Goal: Task Accomplishment & Management: Manage account settings

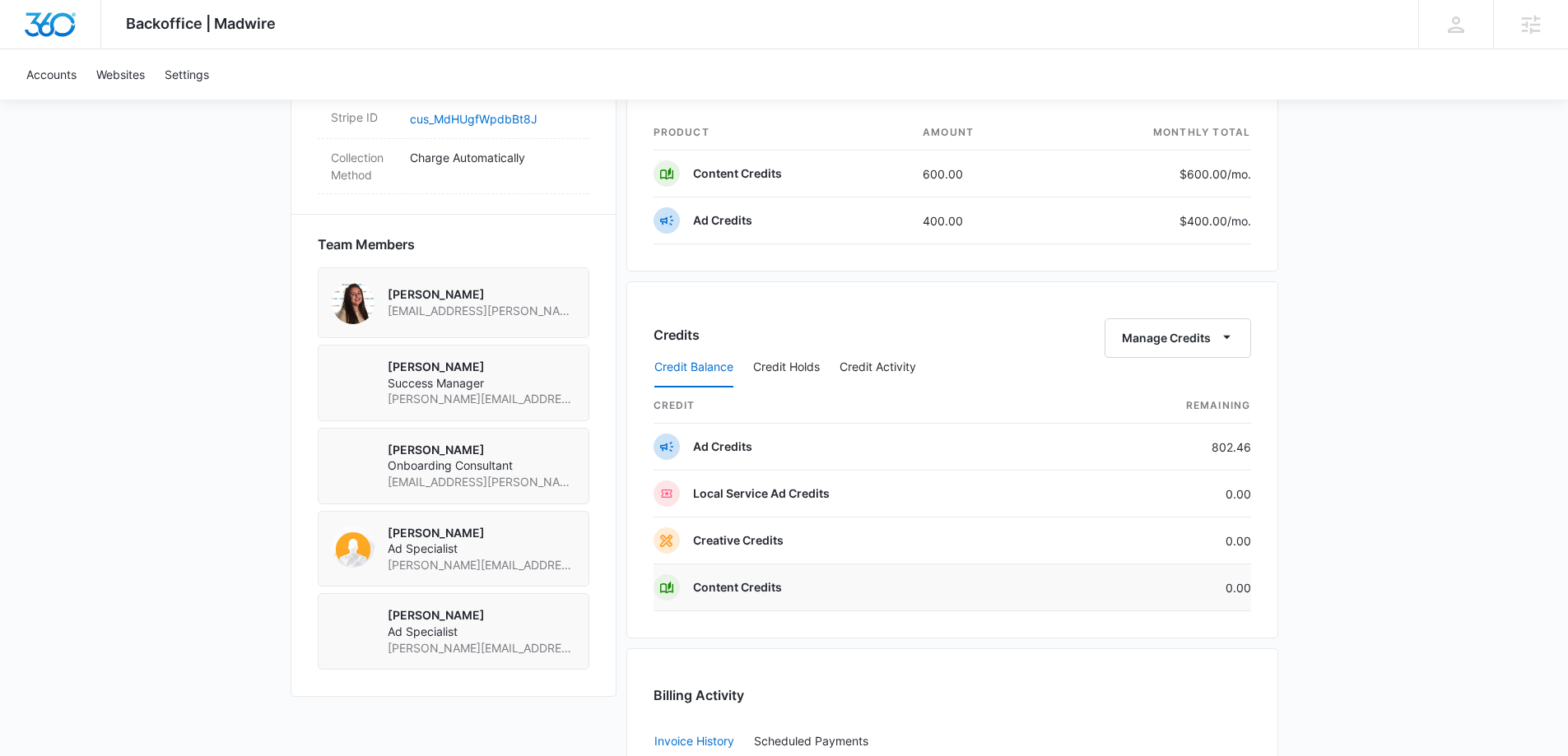
scroll to position [987, 0]
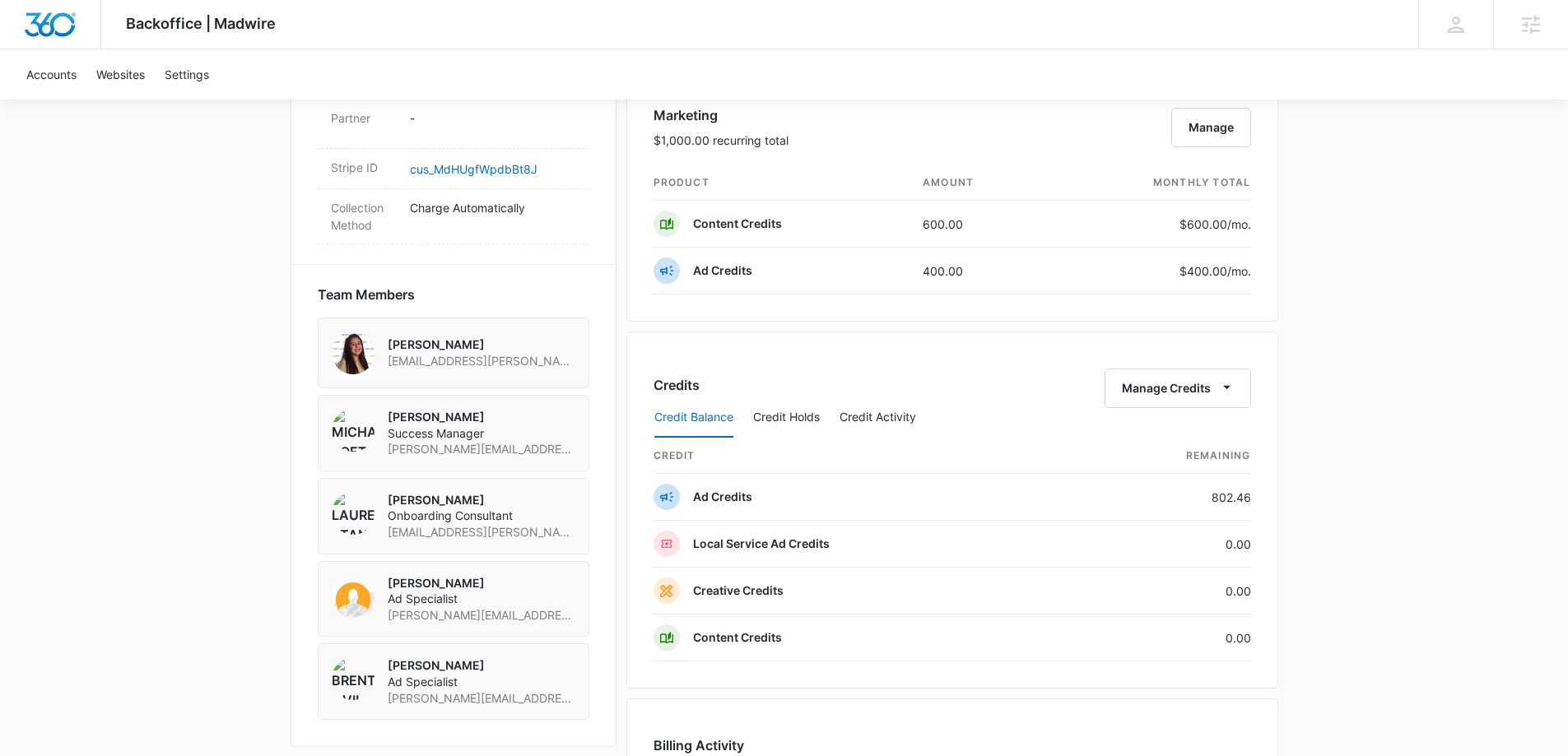
click at [913, 441] on th "credit" at bounding box center [865, 456] width 423 height 35
click at [907, 422] on button "Credit Activity" at bounding box center [878, 418] width 76 height 40
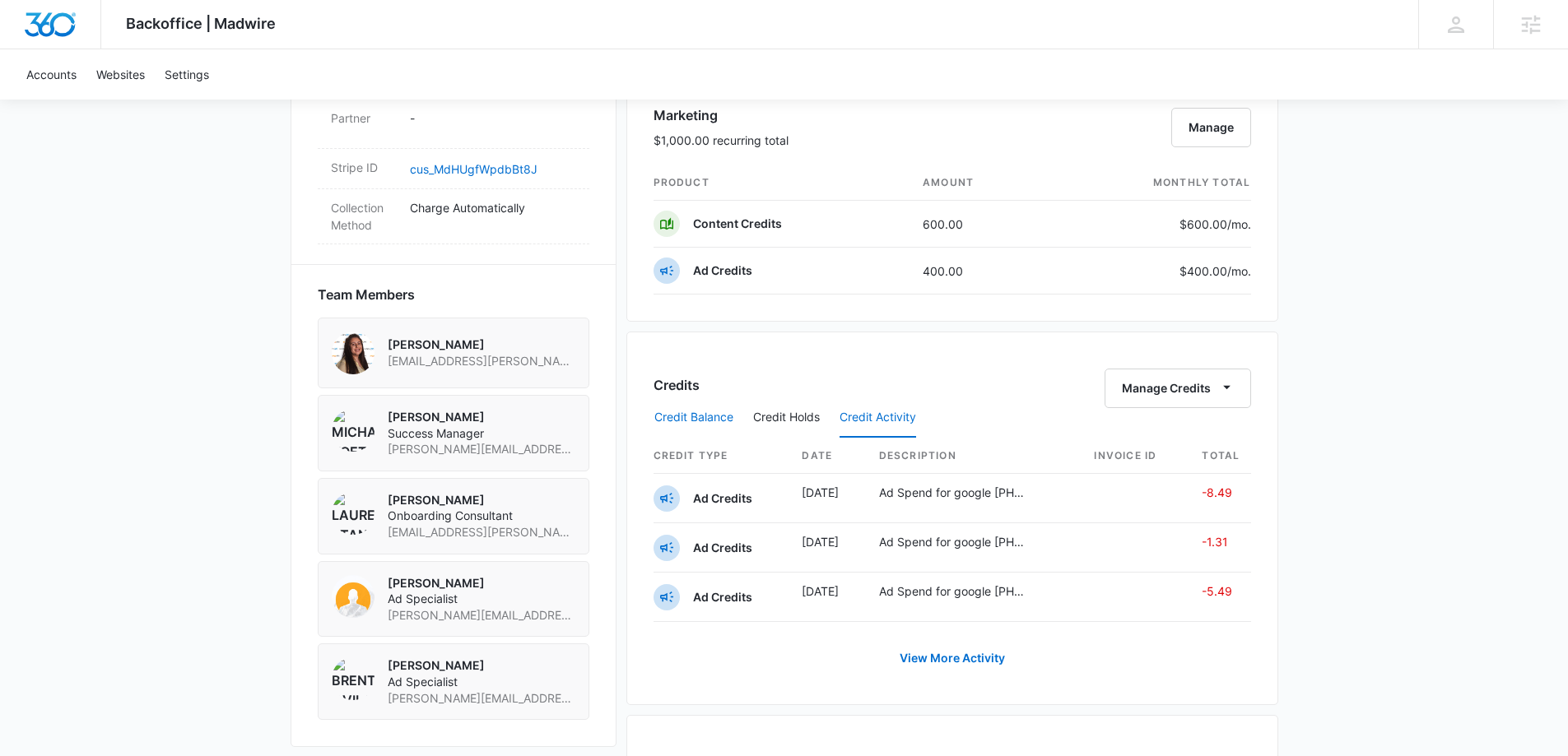
click at [686, 415] on button "Credit Balance" at bounding box center [693, 418] width 79 height 40
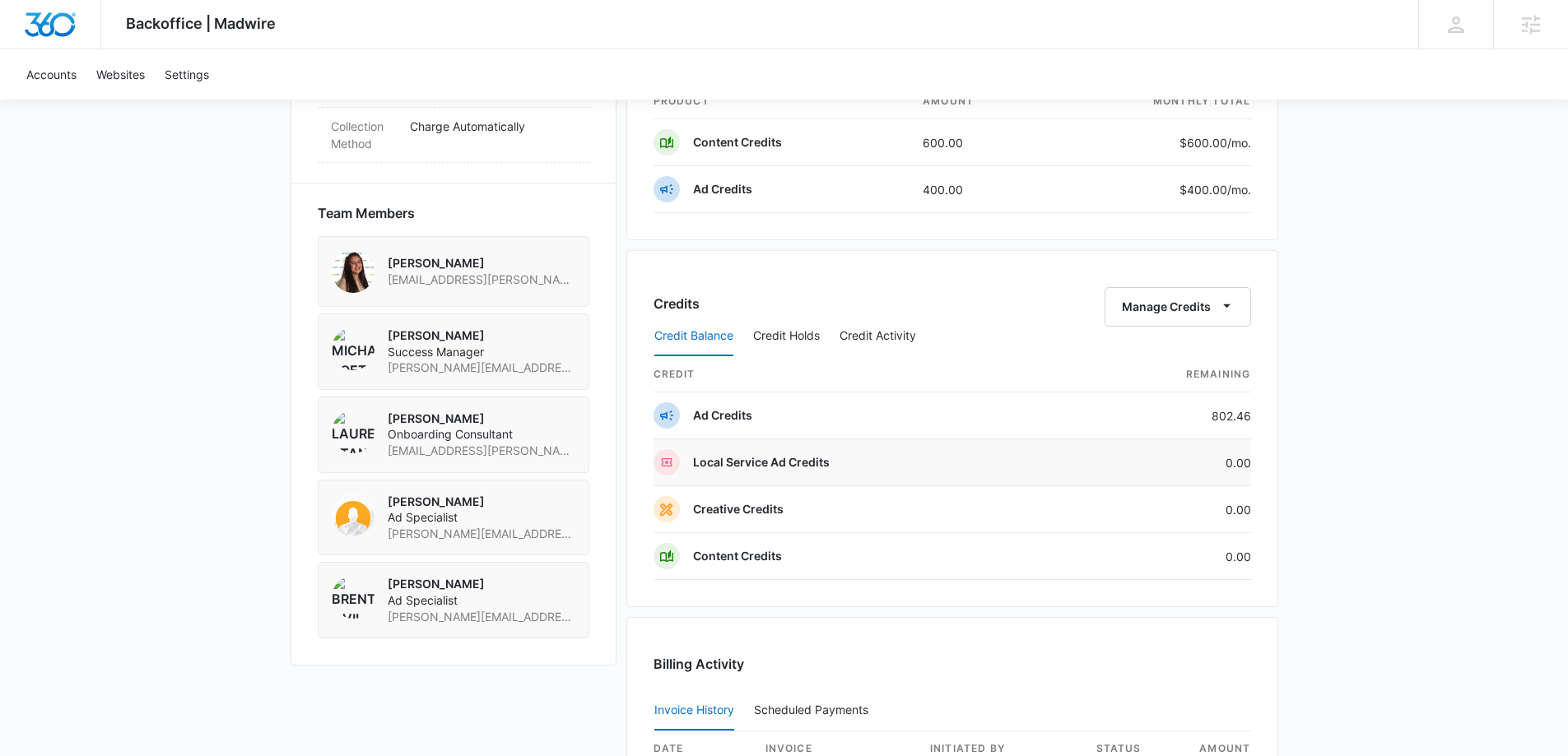
scroll to position [1070, 0]
click at [795, 328] on button "Credit Holds" at bounding box center [786, 335] width 67 height 40
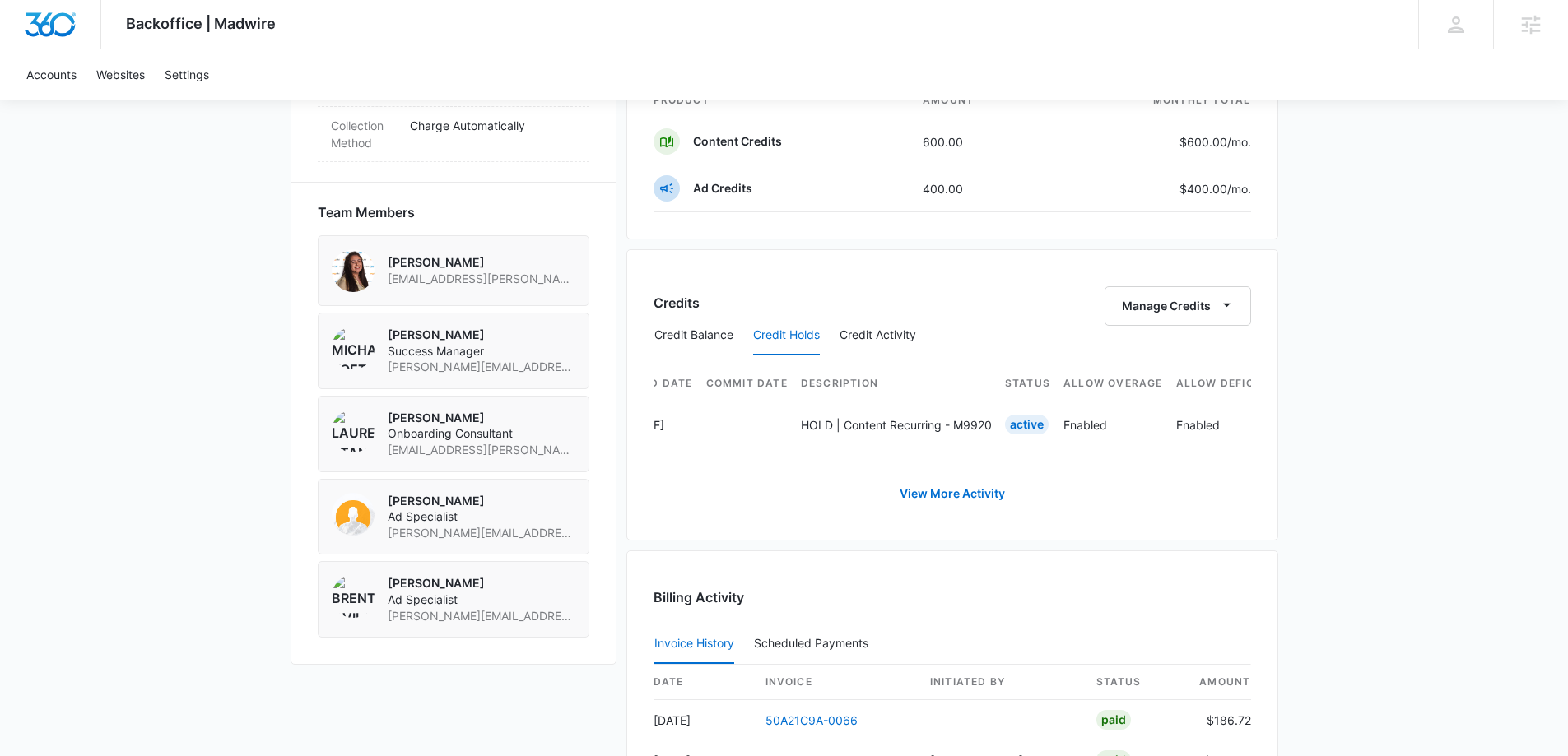
scroll to position [0, 0]
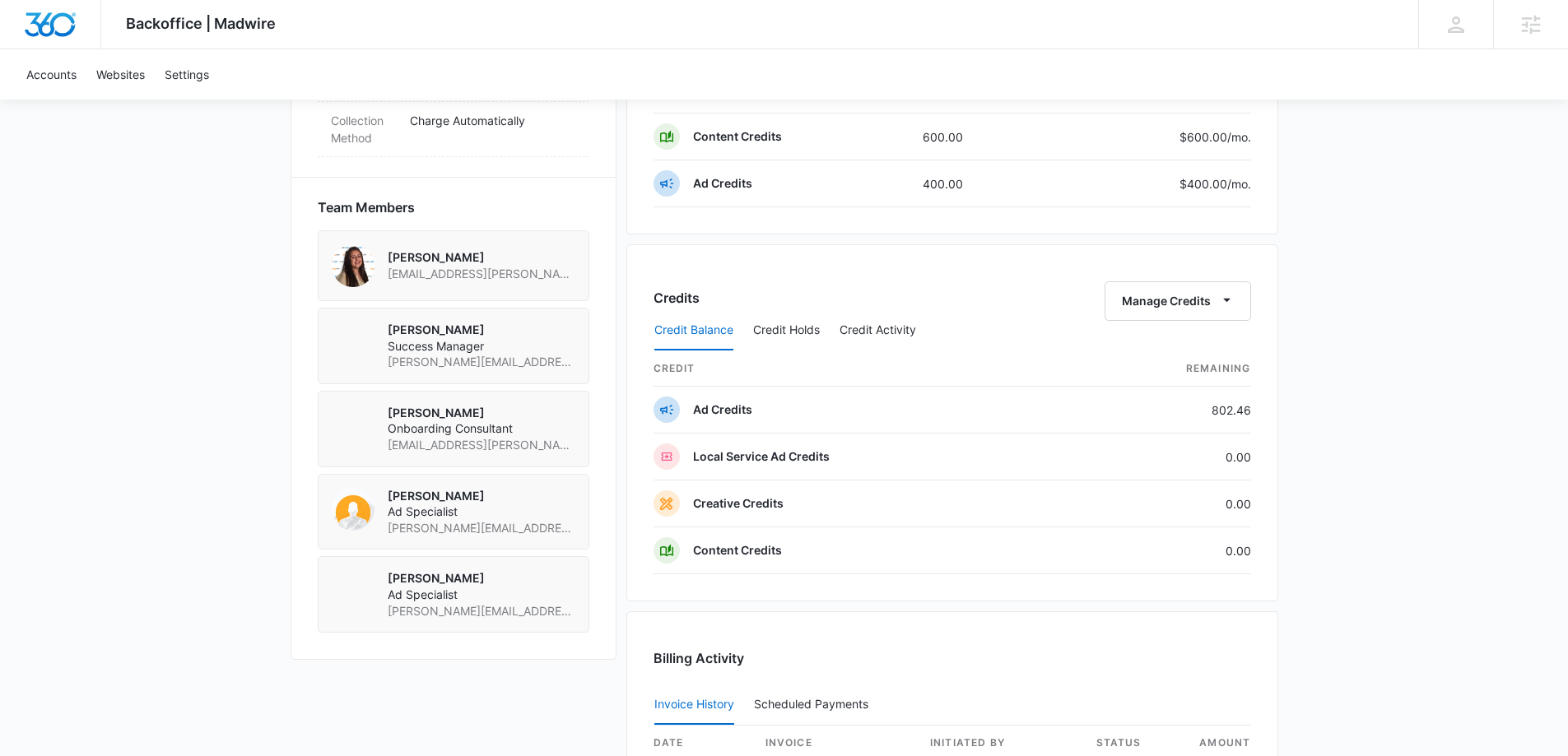
scroll to position [1151, 0]
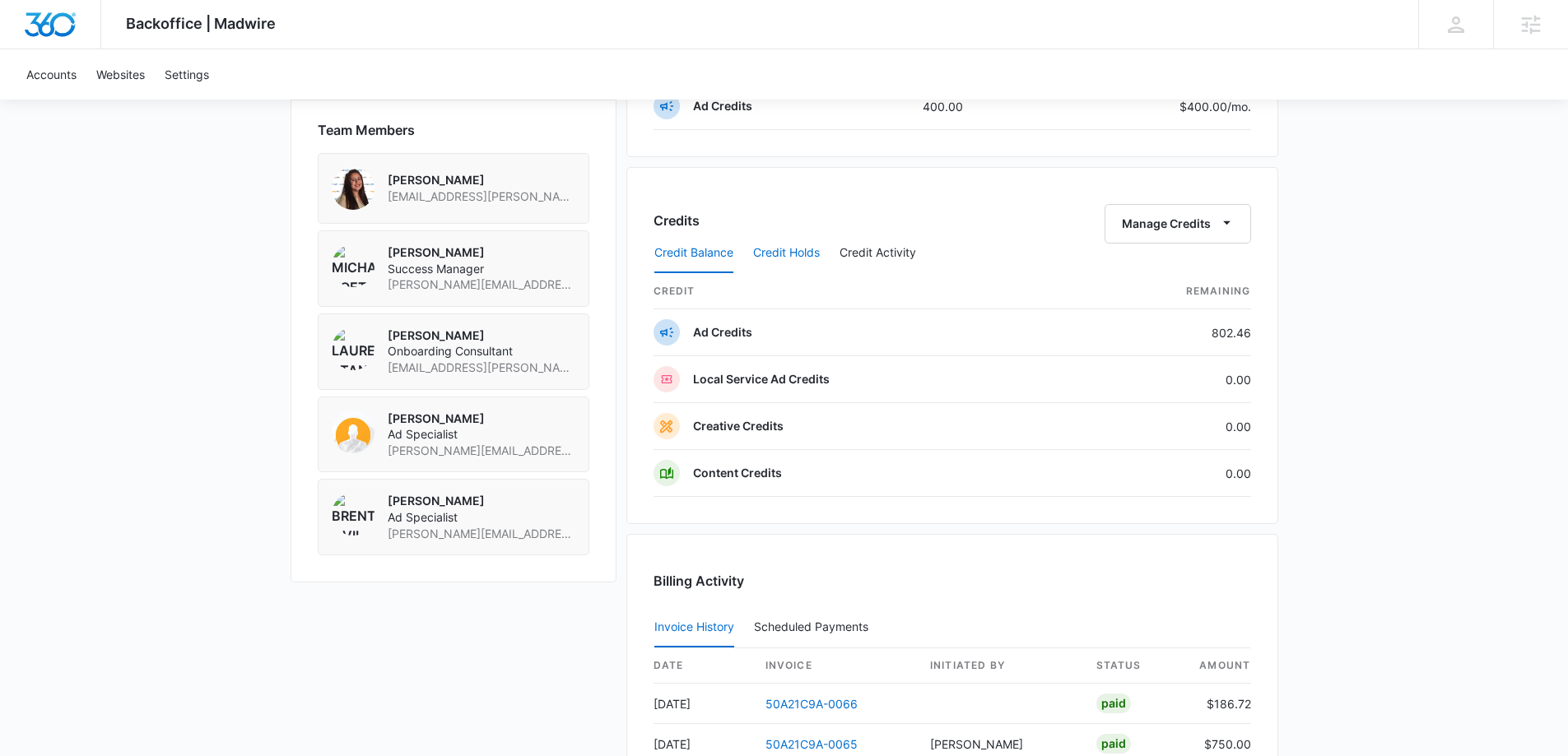
click at [800, 253] on button "Credit Holds" at bounding box center [786, 254] width 67 height 40
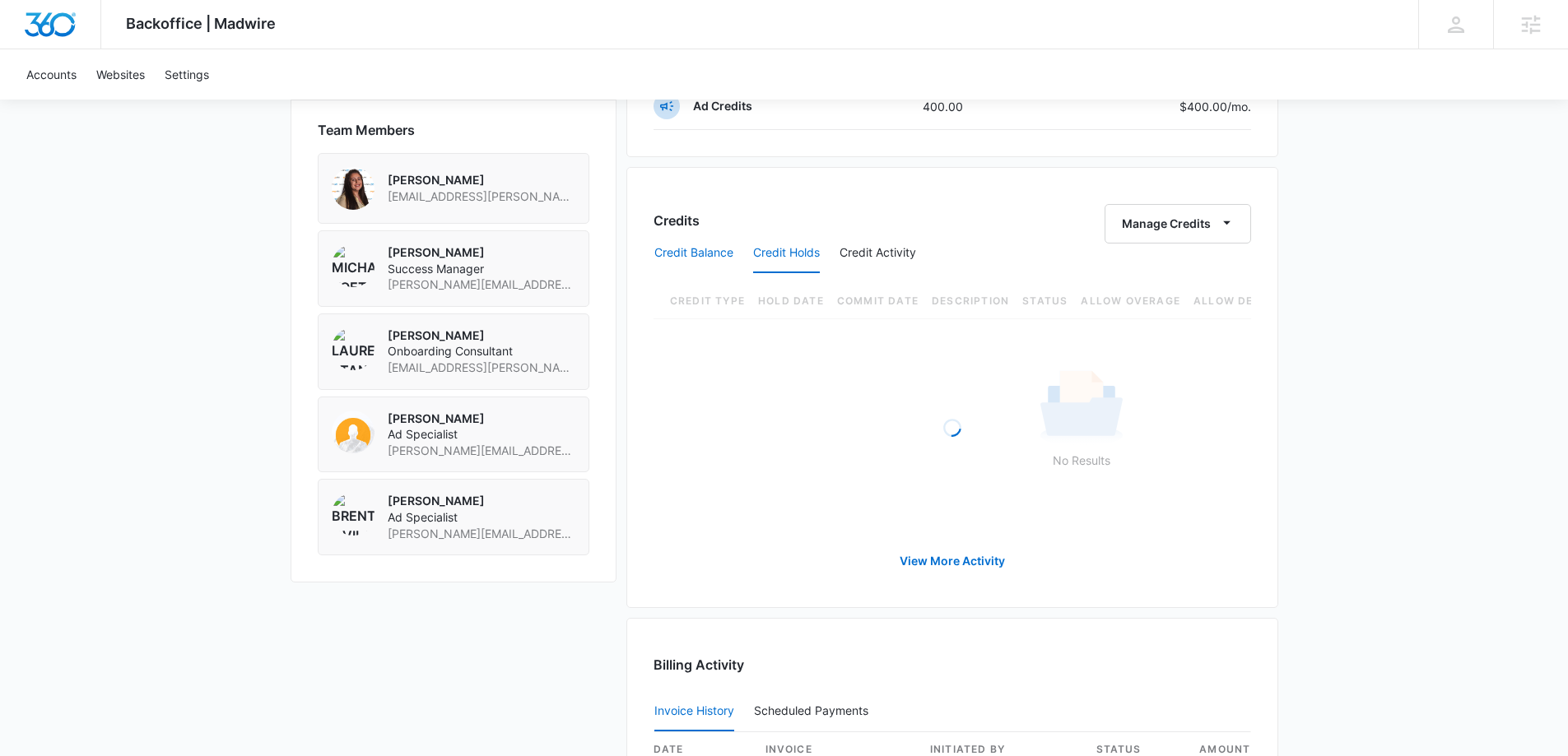
click at [695, 253] on button "Credit Balance" at bounding box center [693, 254] width 79 height 40
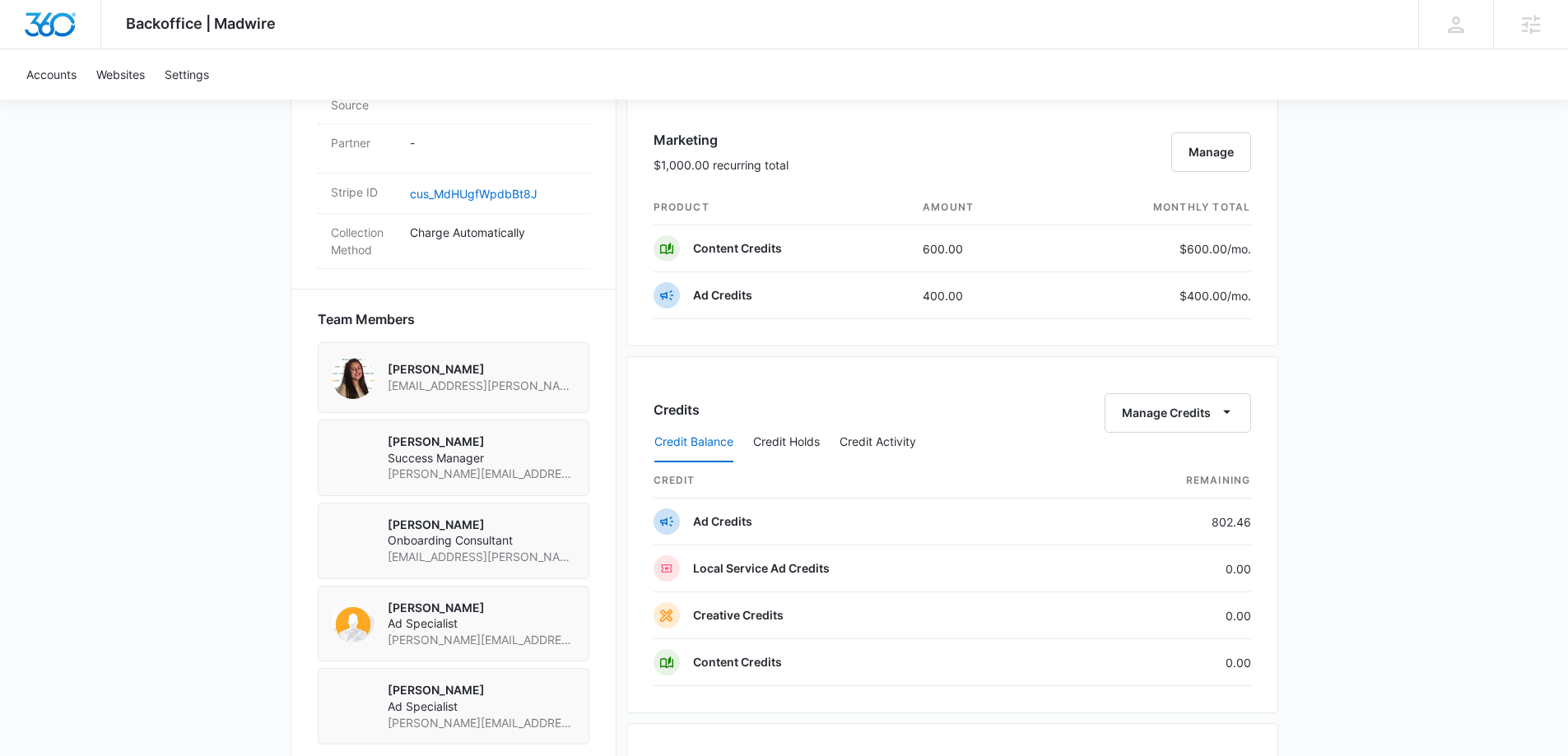
scroll to position [1070, 0]
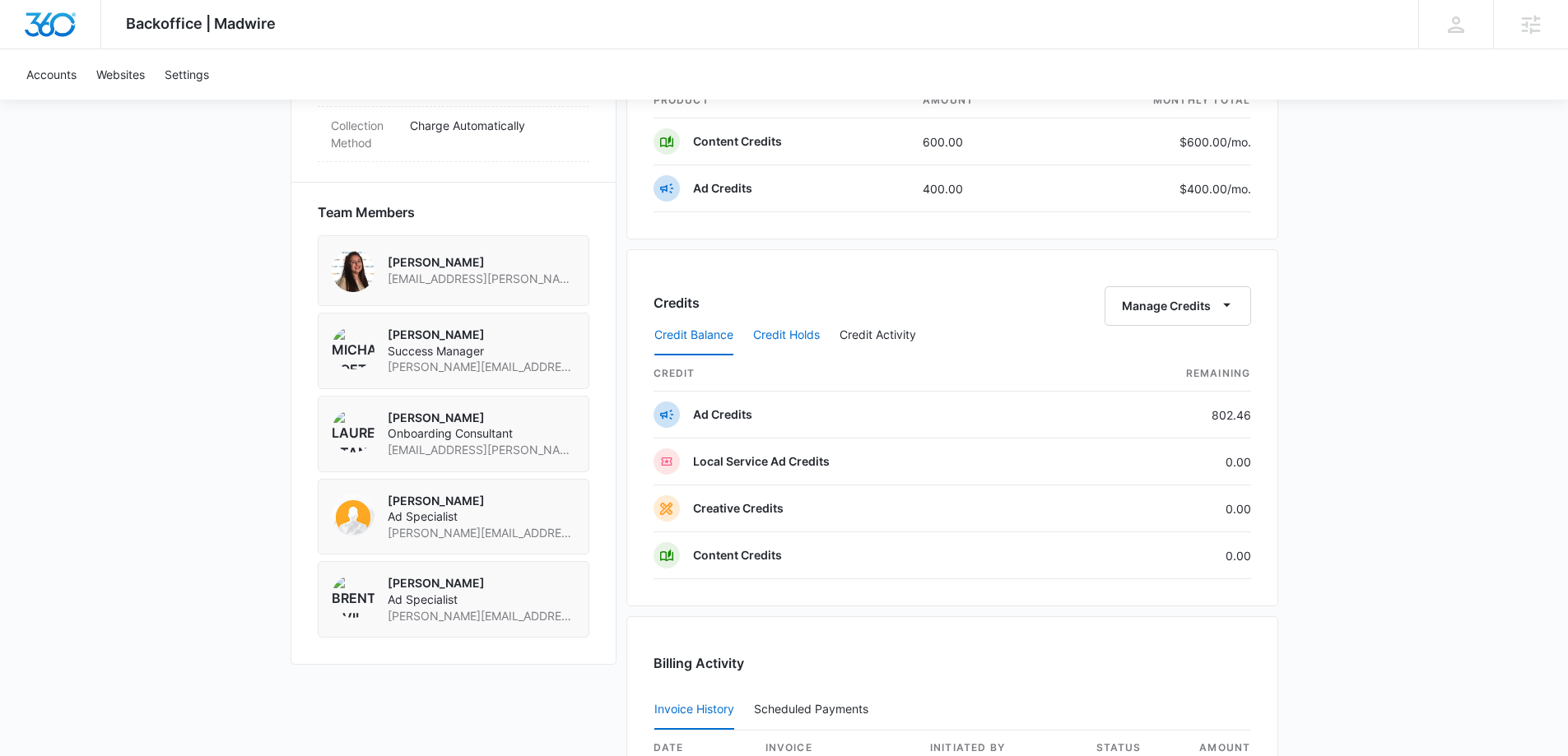
click at [789, 317] on button "Credit Holds" at bounding box center [786, 335] width 67 height 40
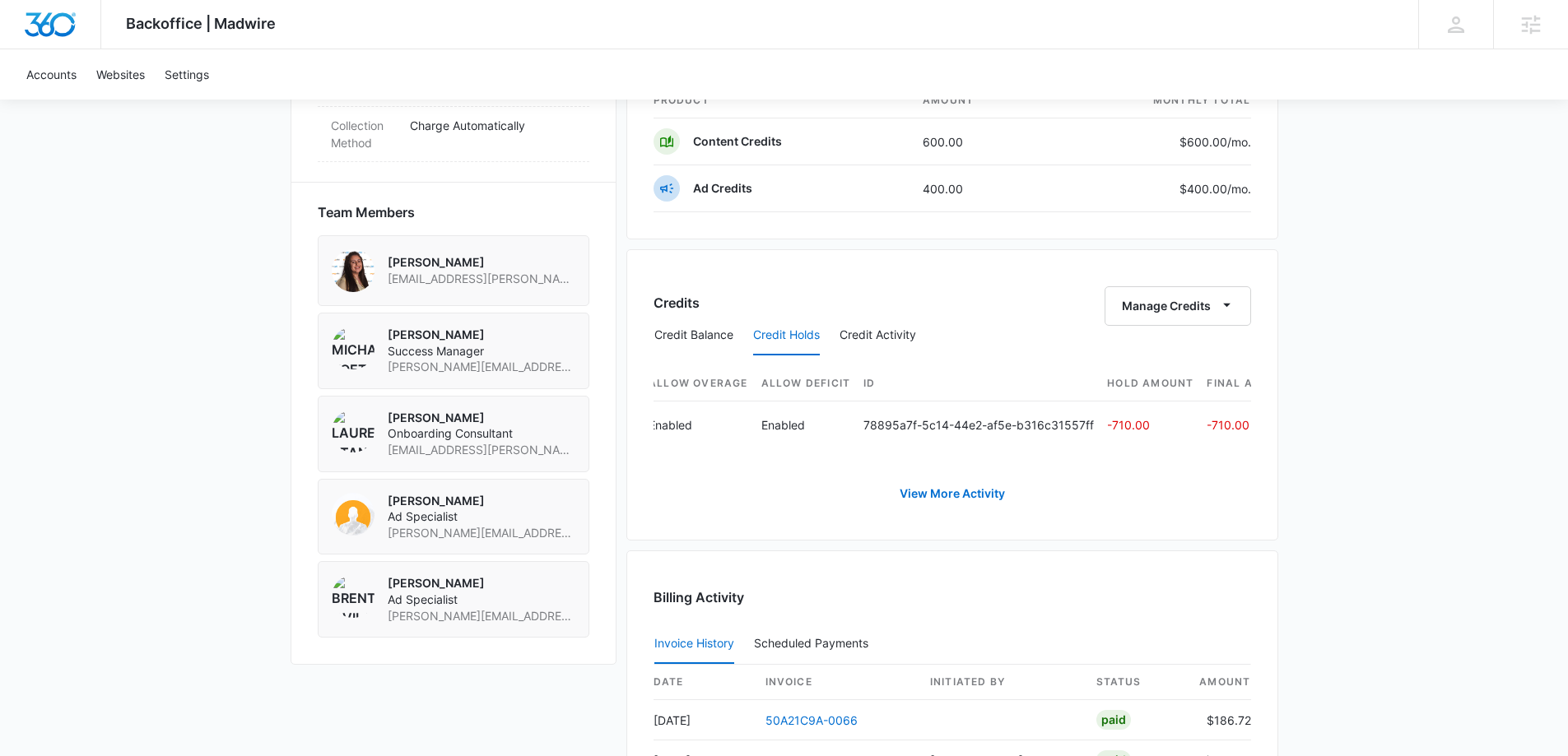
scroll to position [0, 648]
click at [691, 334] on button "Credit Balance" at bounding box center [693, 335] width 79 height 40
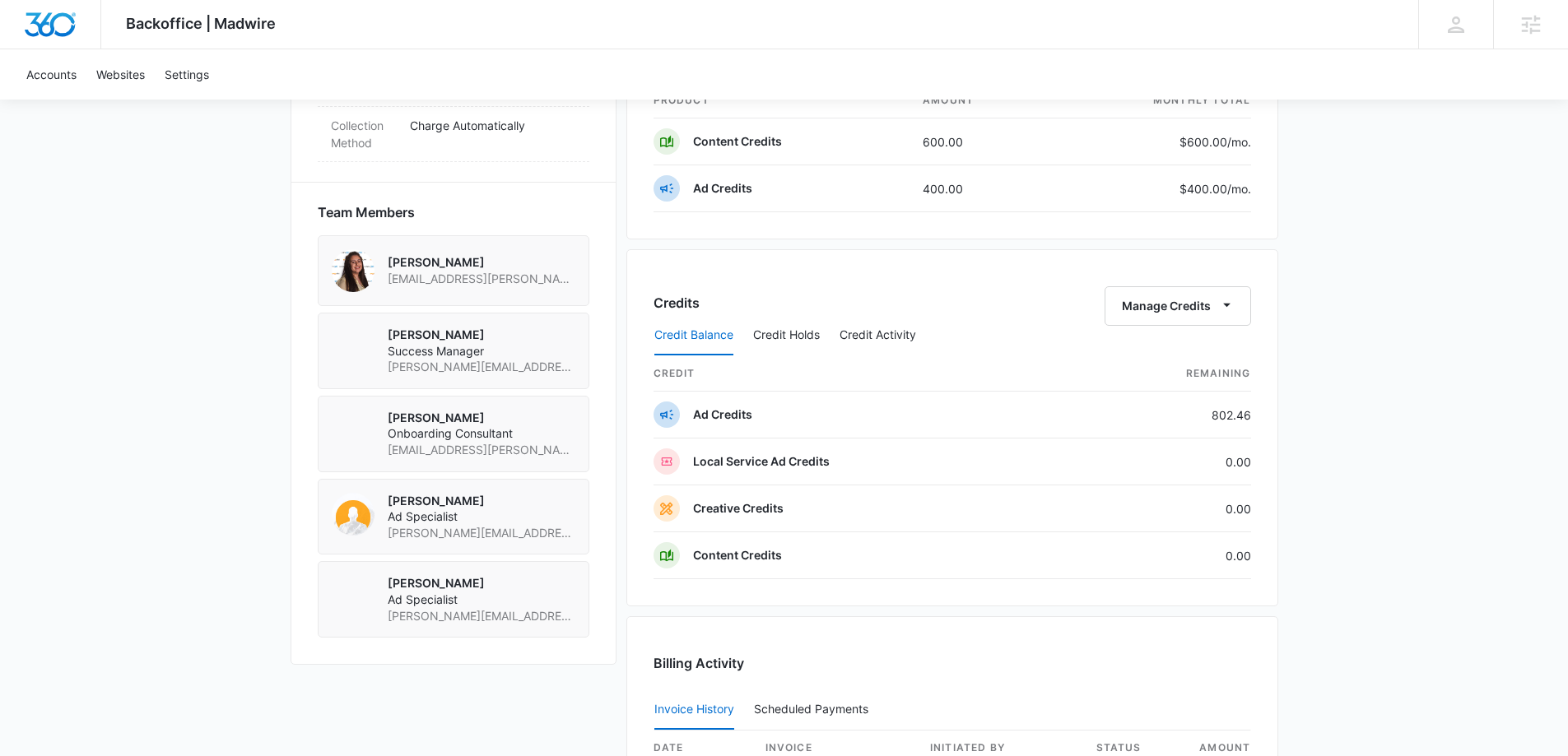
scroll to position [1151, 0]
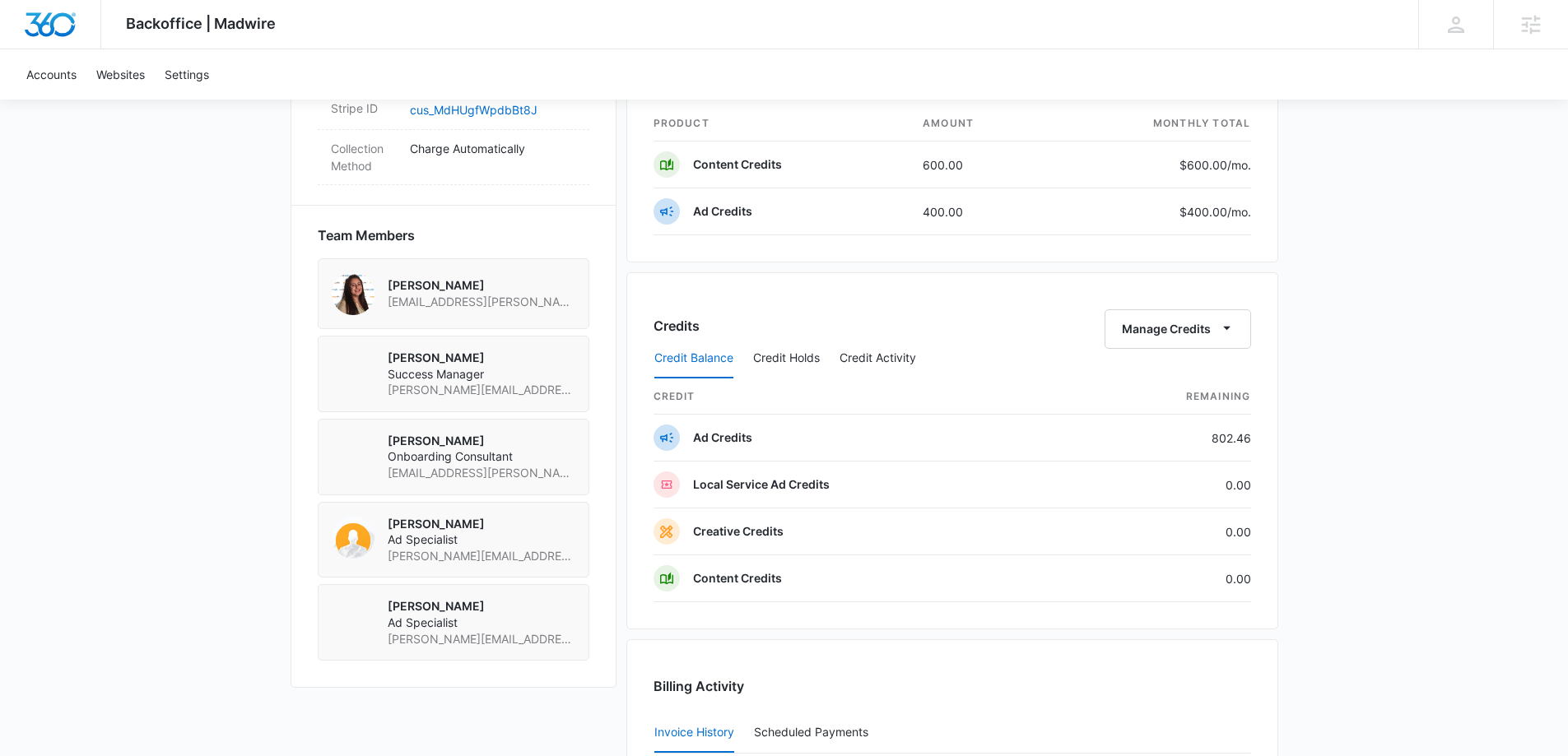
scroll to position [1070, 0]
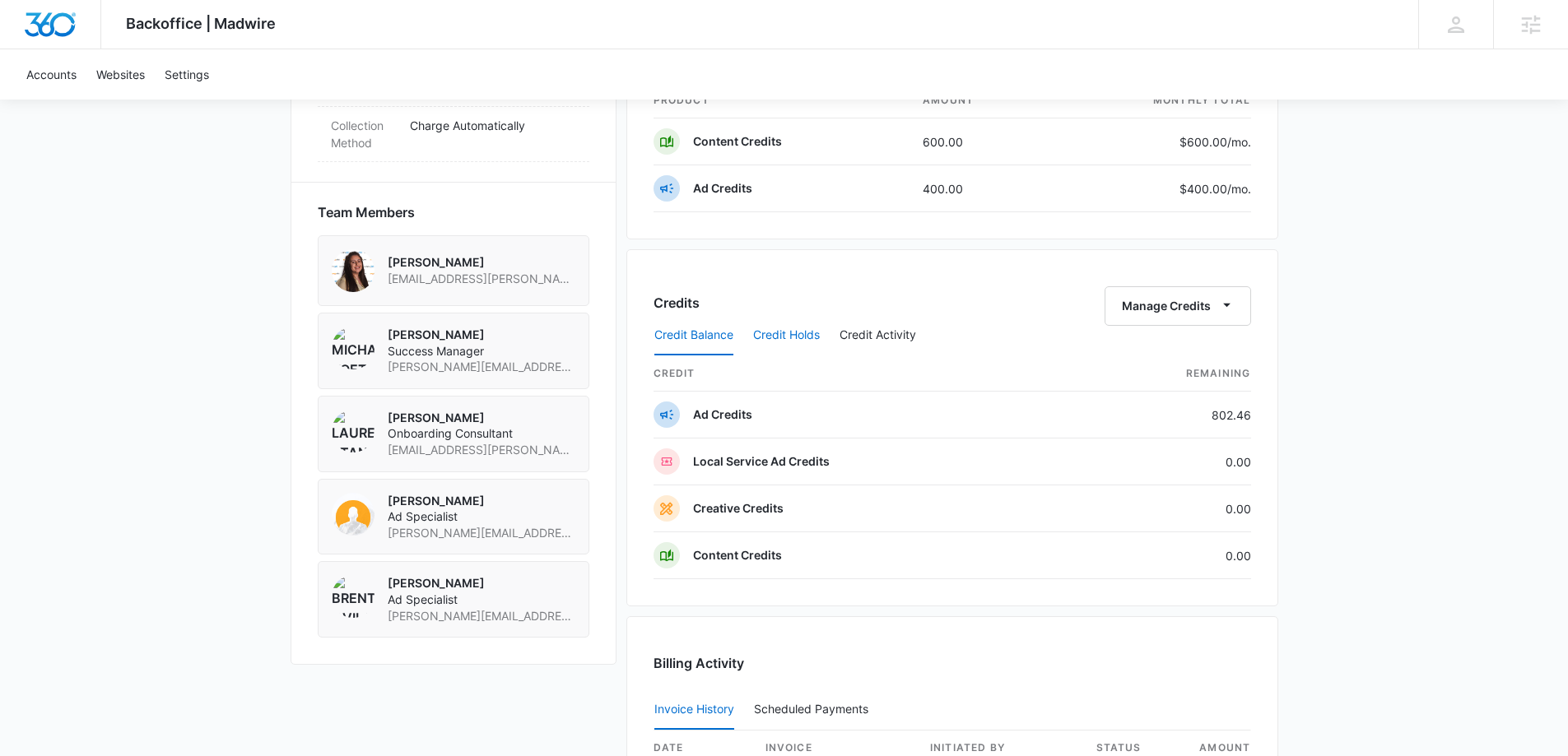
click at [785, 343] on button "Credit Holds" at bounding box center [786, 335] width 67 height 40
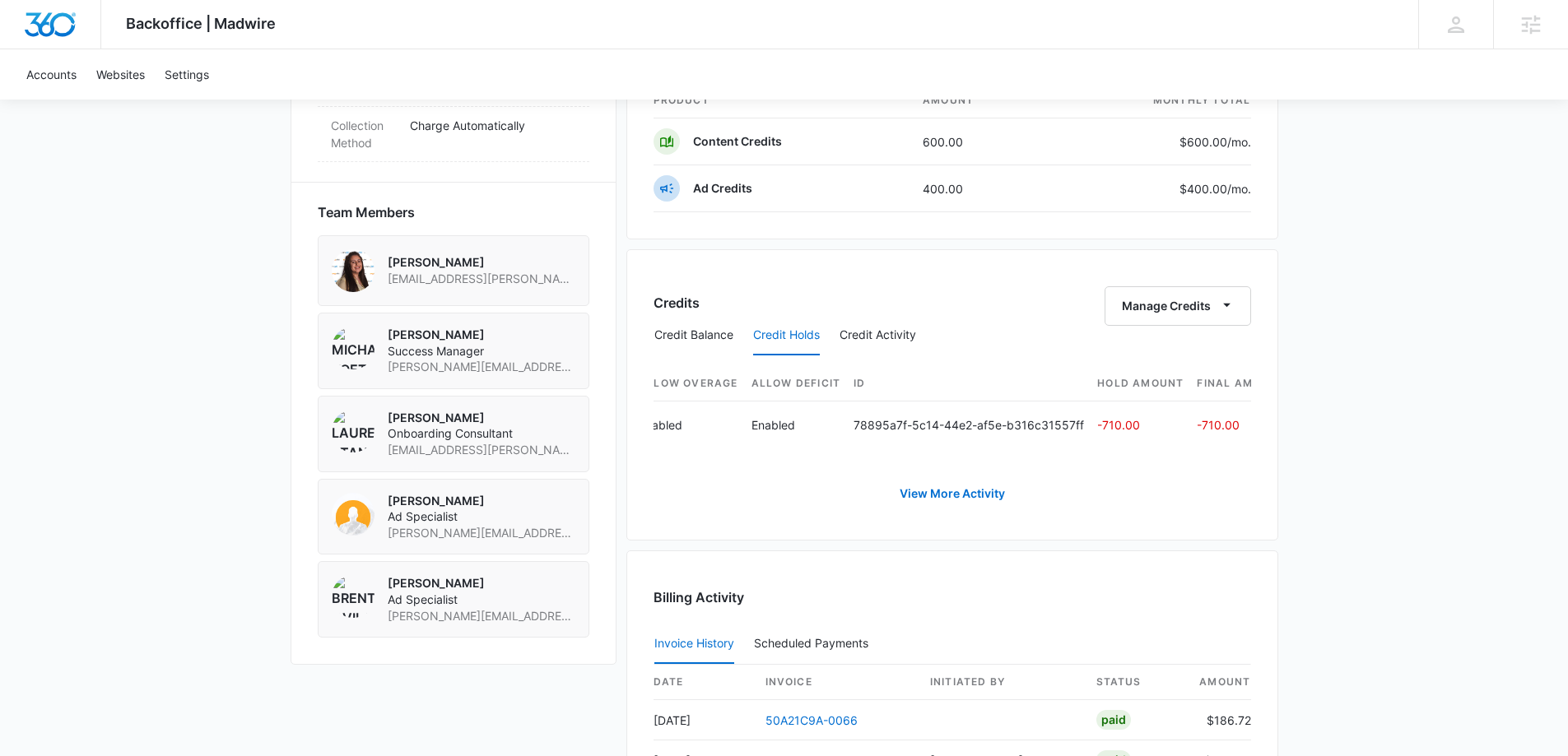
scroll to position [0, 648]
drag, startPoint x: 1051, startPoint y: 430, endPoint x: 1099, endPoint y: 426, distance: 48.2
click at [1099, 426] on p "-710.00" at bounding box center [1100, 424] width 86 height 17
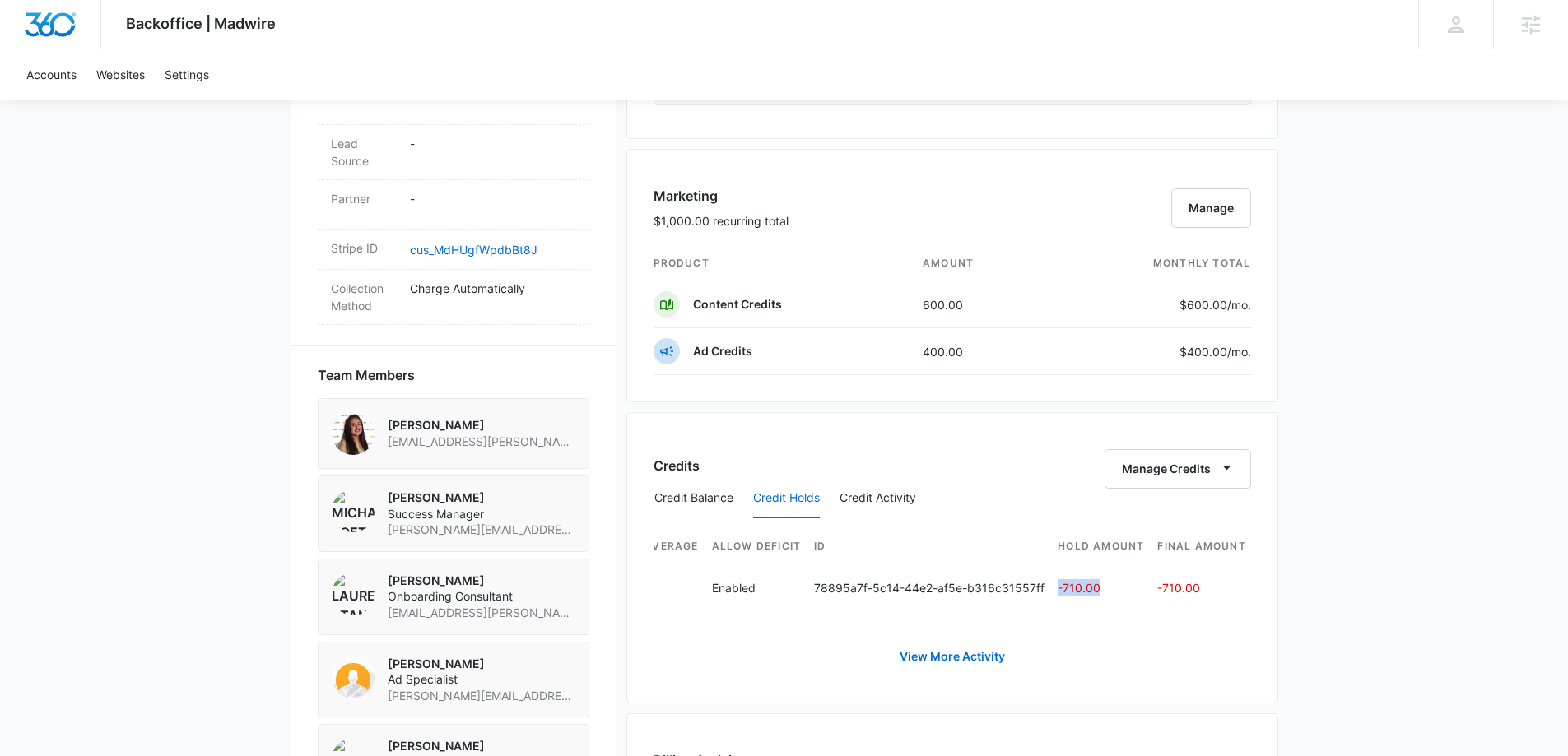
scroll to position [905, 0]
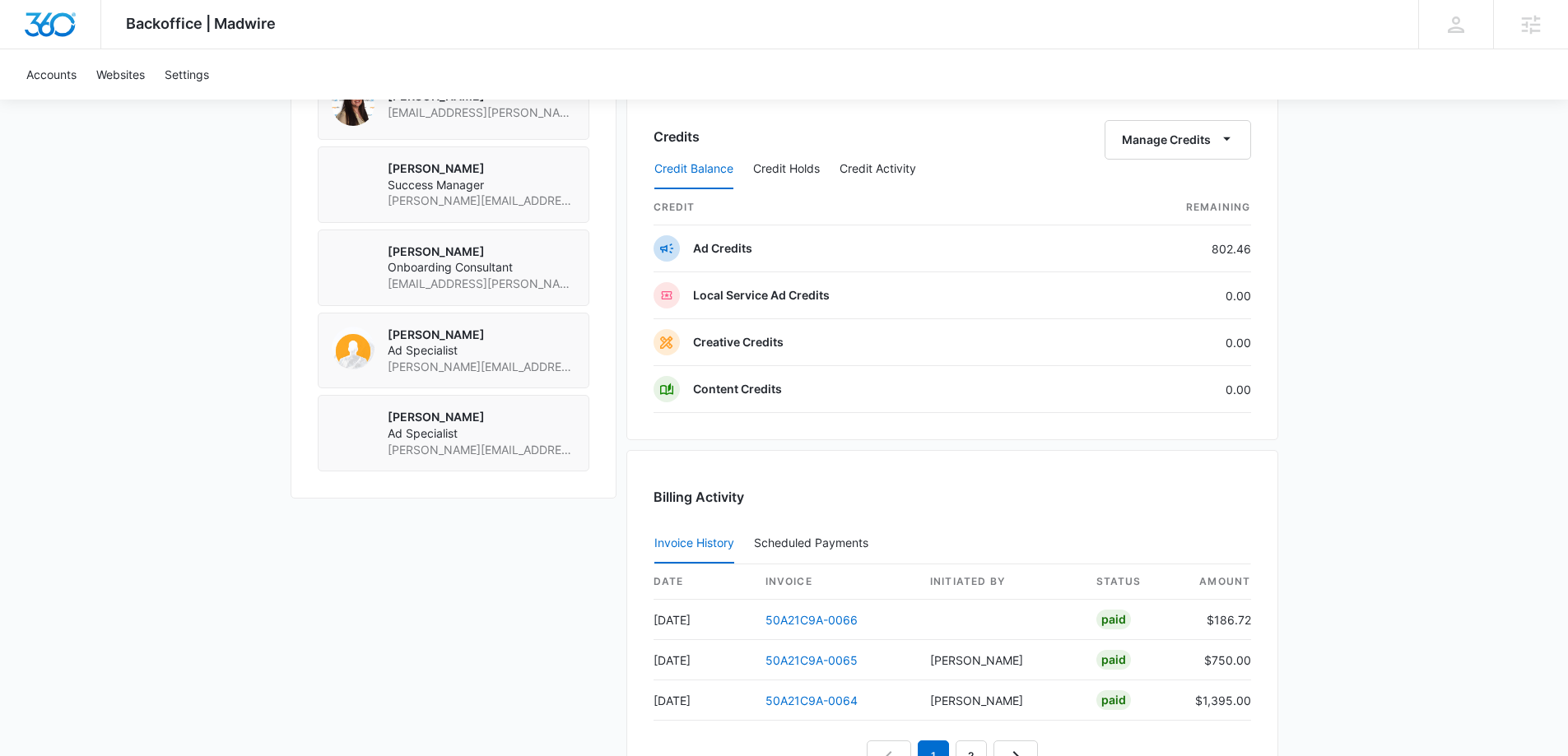
scroll to position [1234, 0]
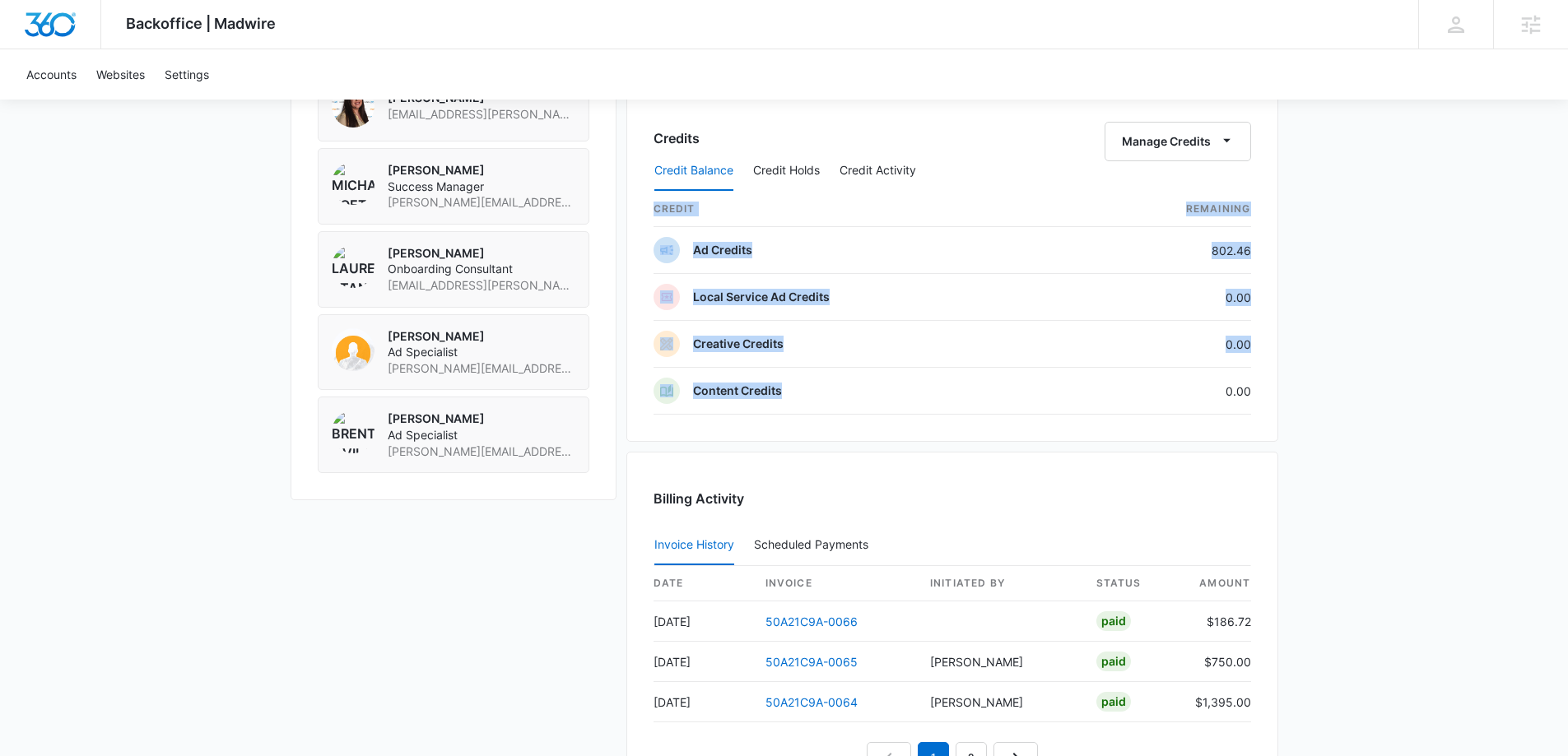
click at [793, 167] on button "Credit Holds" at bounding box center [786, 171] width 67 height 40
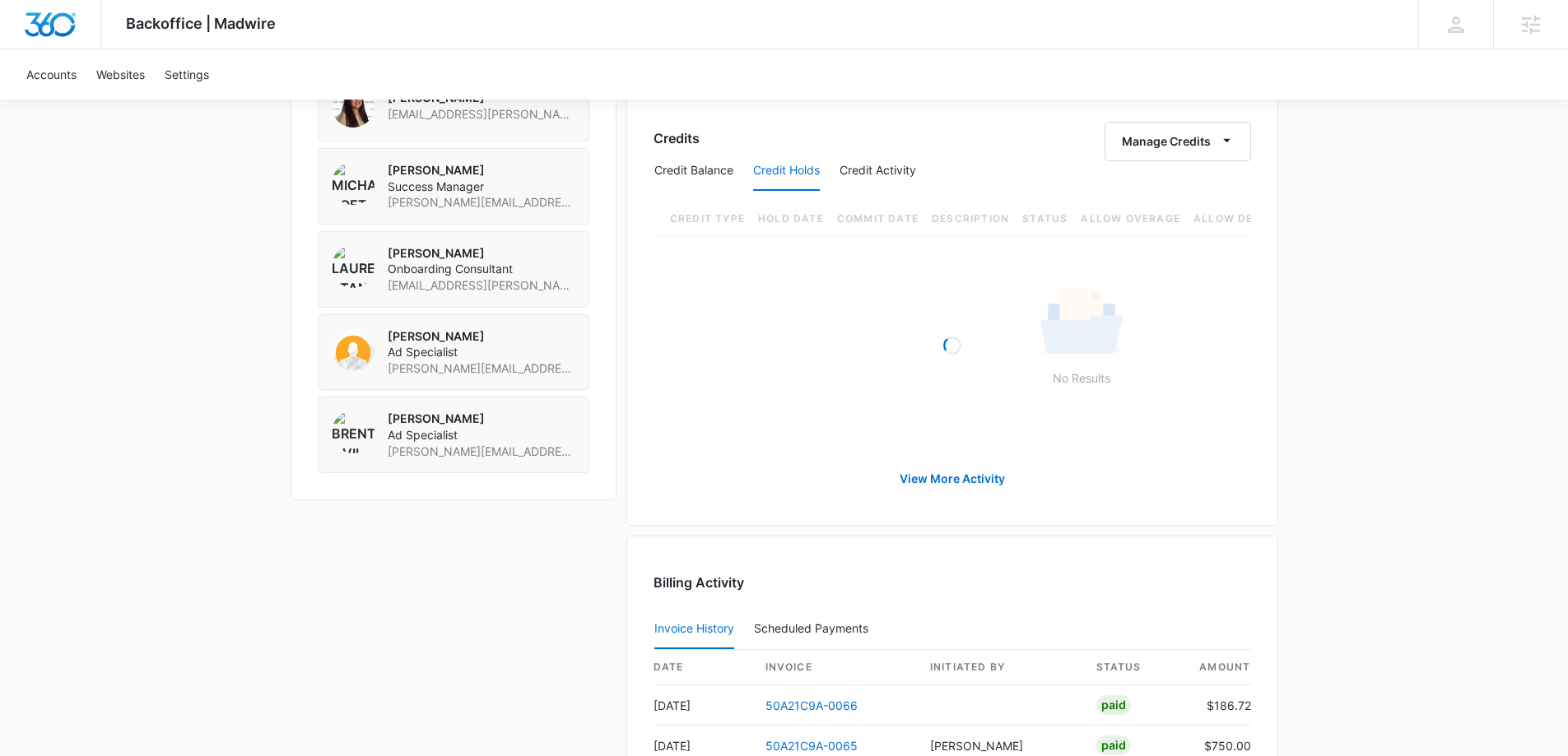
drag, startPoint x: 956, startPoint y: 442, endPoint x: 1026, endPoint y: 445, distance: 70.1
click at [1021, 445] on div "Payment Method 9495 exp. 4/2026 Manage Subscriptions Pricing Page Manage Market…" at bounding box center [952, 186] width 652 height 2050
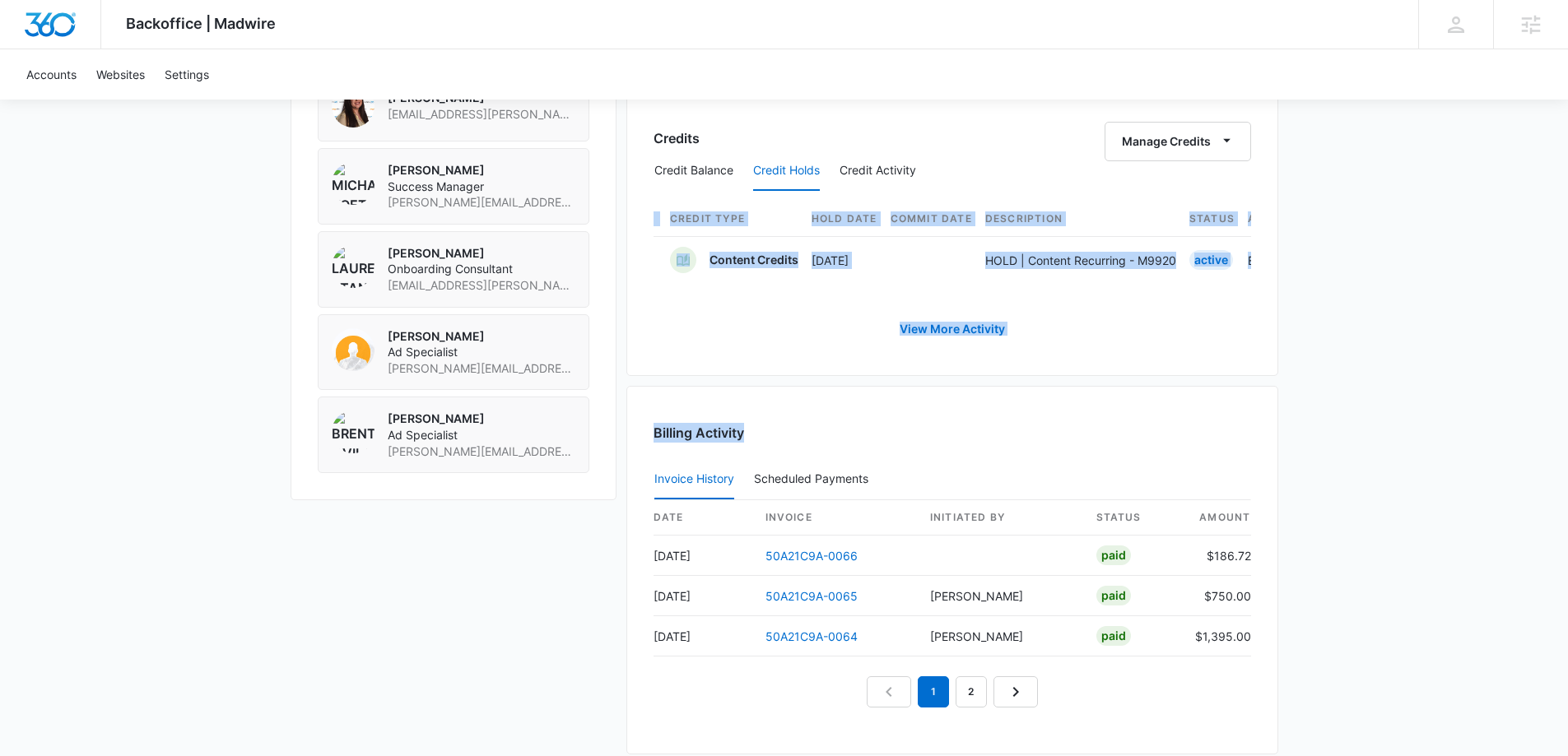
click at [915, 257] on td at bounding box center [938, 259] width 94 height 47
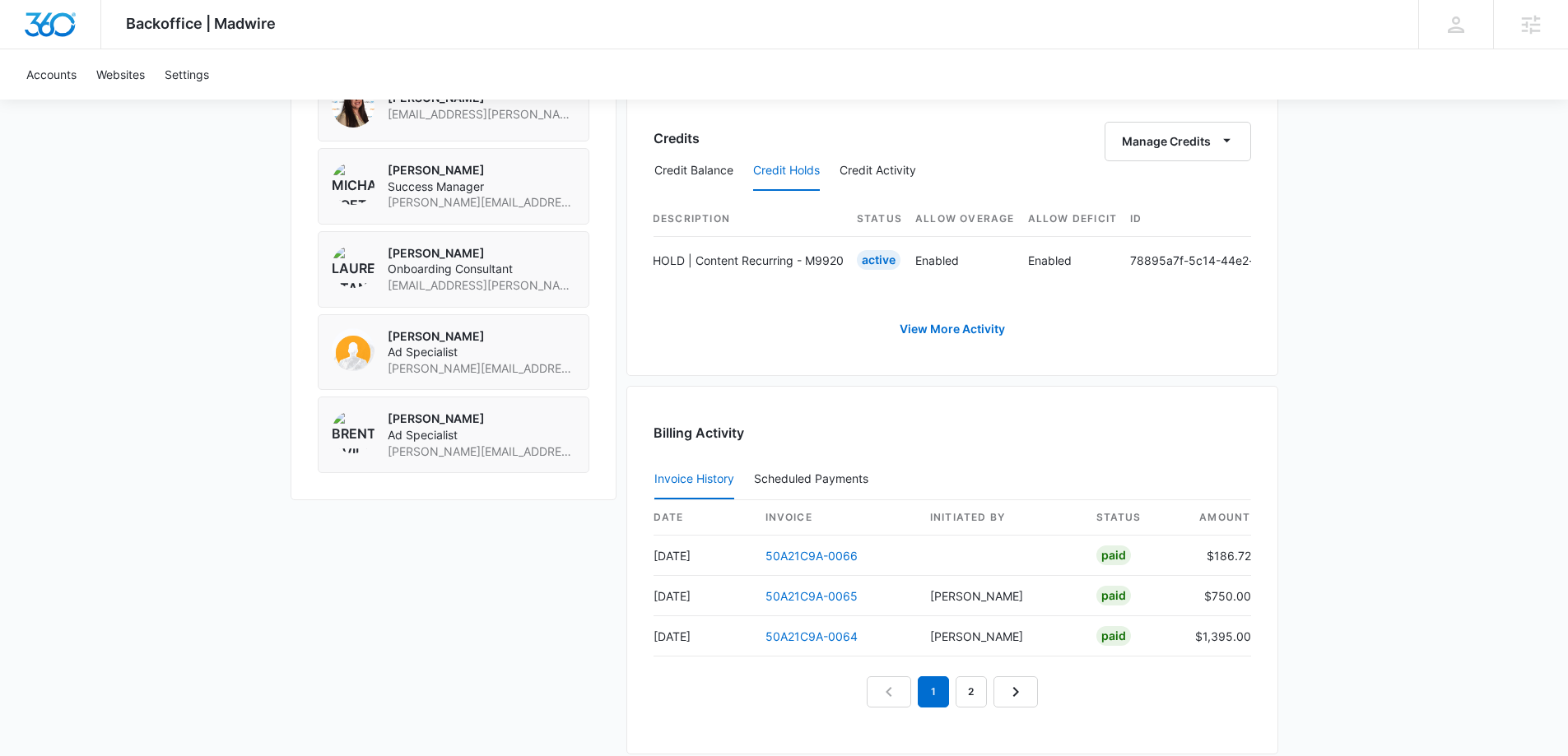
scroll to position [0, 547]
drag, startPoint x: 1195, startPoint y: 261, endPoint x: 1123, endPoint y: 270, distance: 72.6
click at [1123, 270] on tr "Content Credits Sep 4 HOLD | Content Recurring - M9920 Active Enabled Enabled 7…" at bounding box center [726, 259] width 1241 height 47
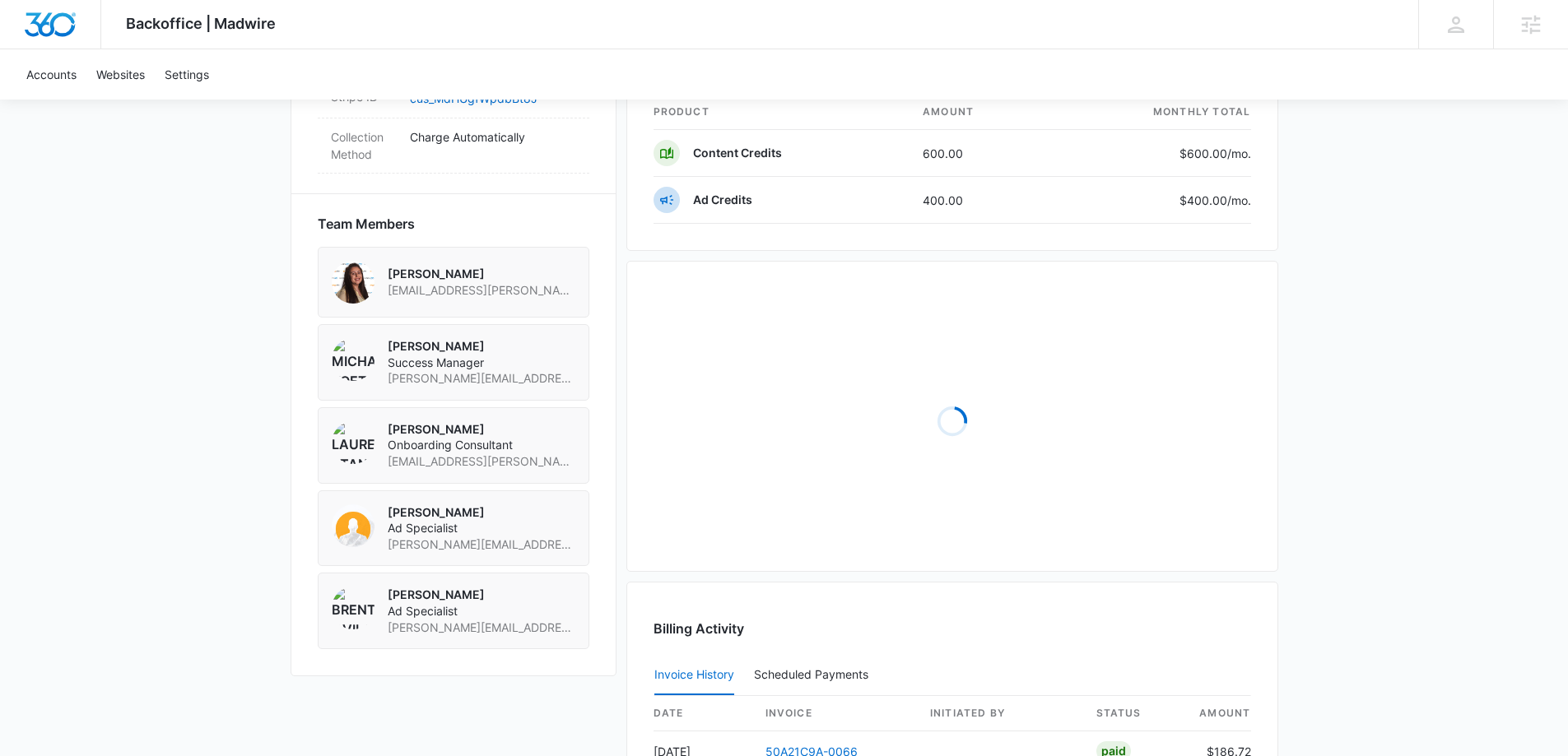
scroll to position [1151, 0]
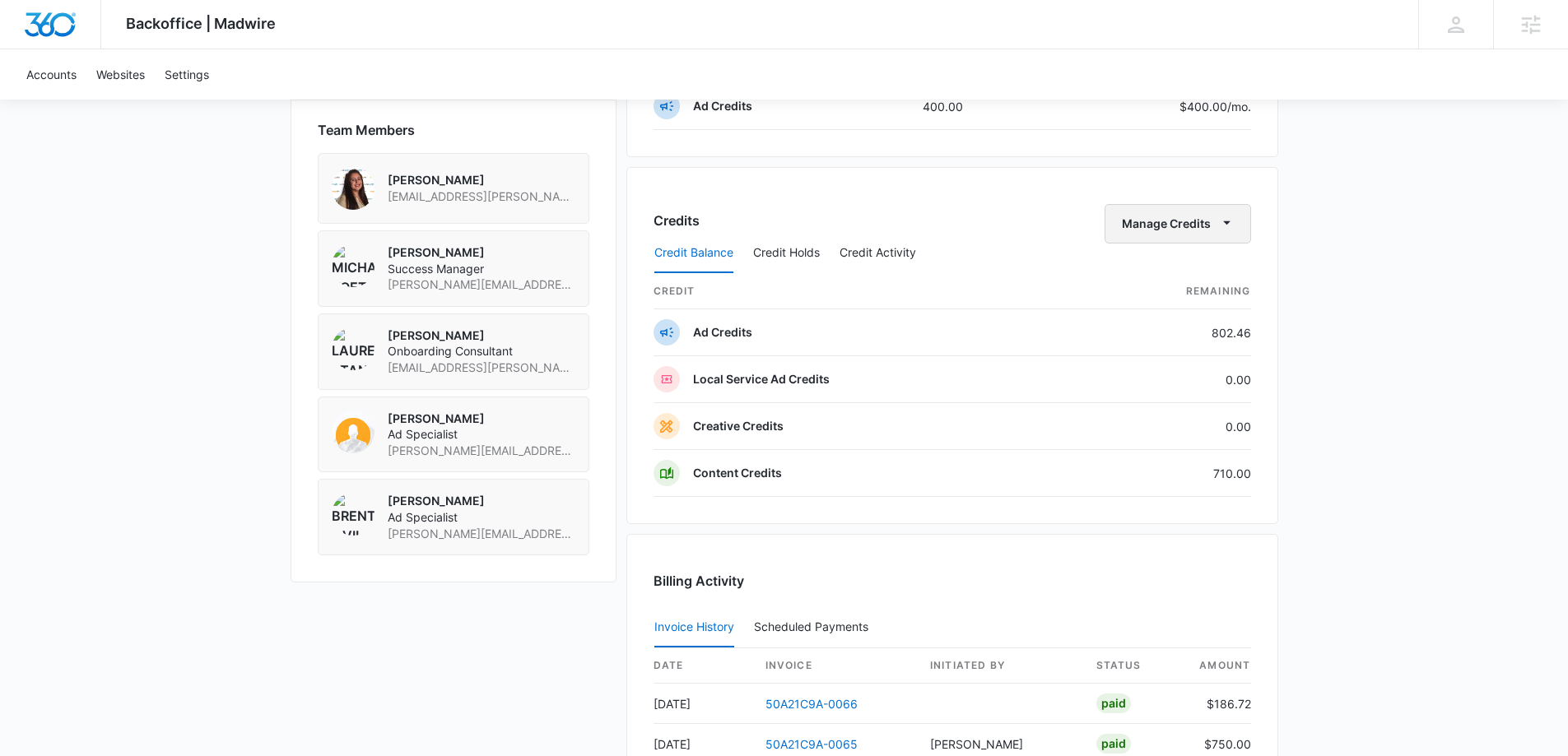
click at [1161, 228] on button "Manage Credits" at bounding box center [1178, 224] width 147 height 40
click at [1151, 275] on div "Transfer Credits" at bounding box center [1167, 276] width 86 height 12
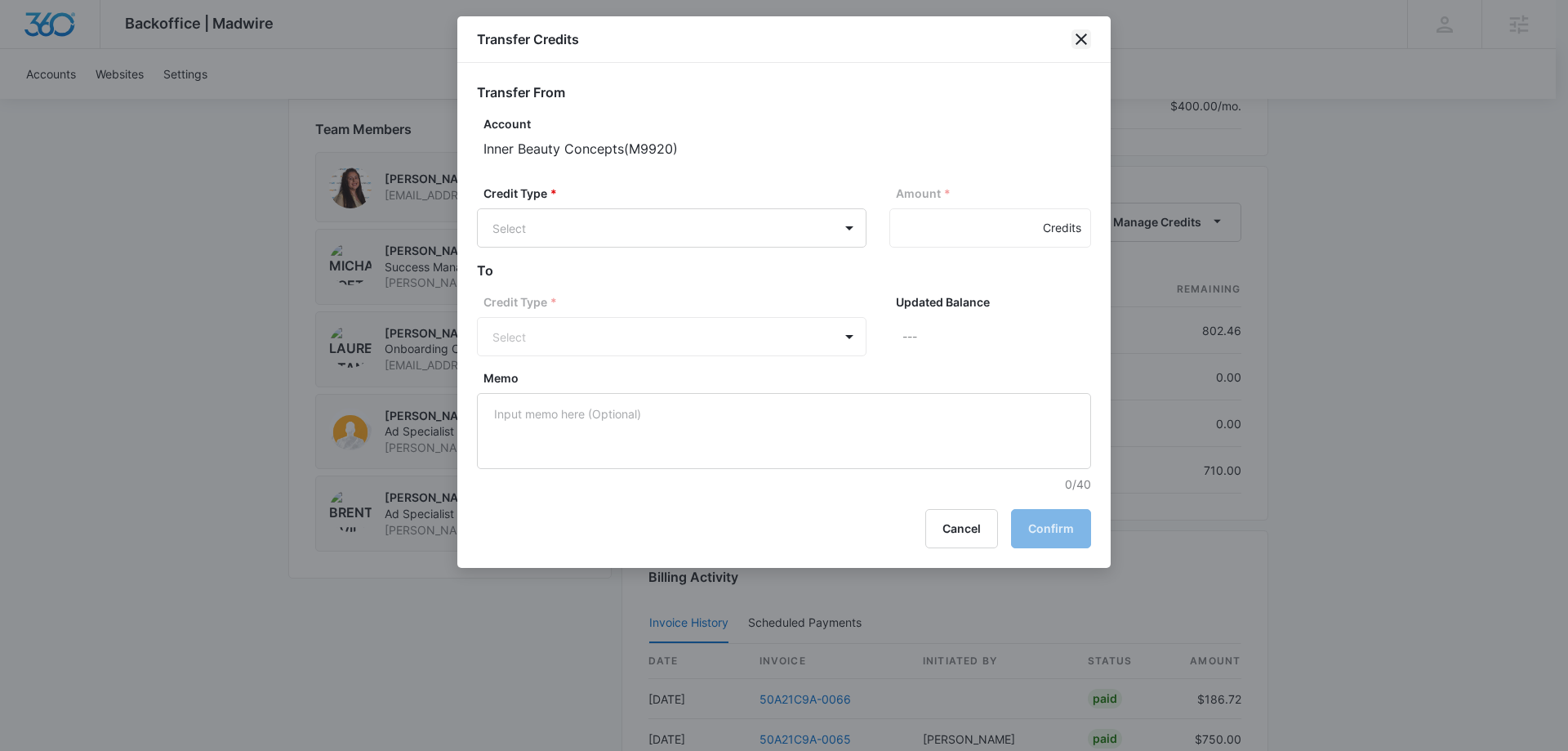
click at [1082, 45] on icon "close" at bounding box center [1082, 40] width 20 height 20
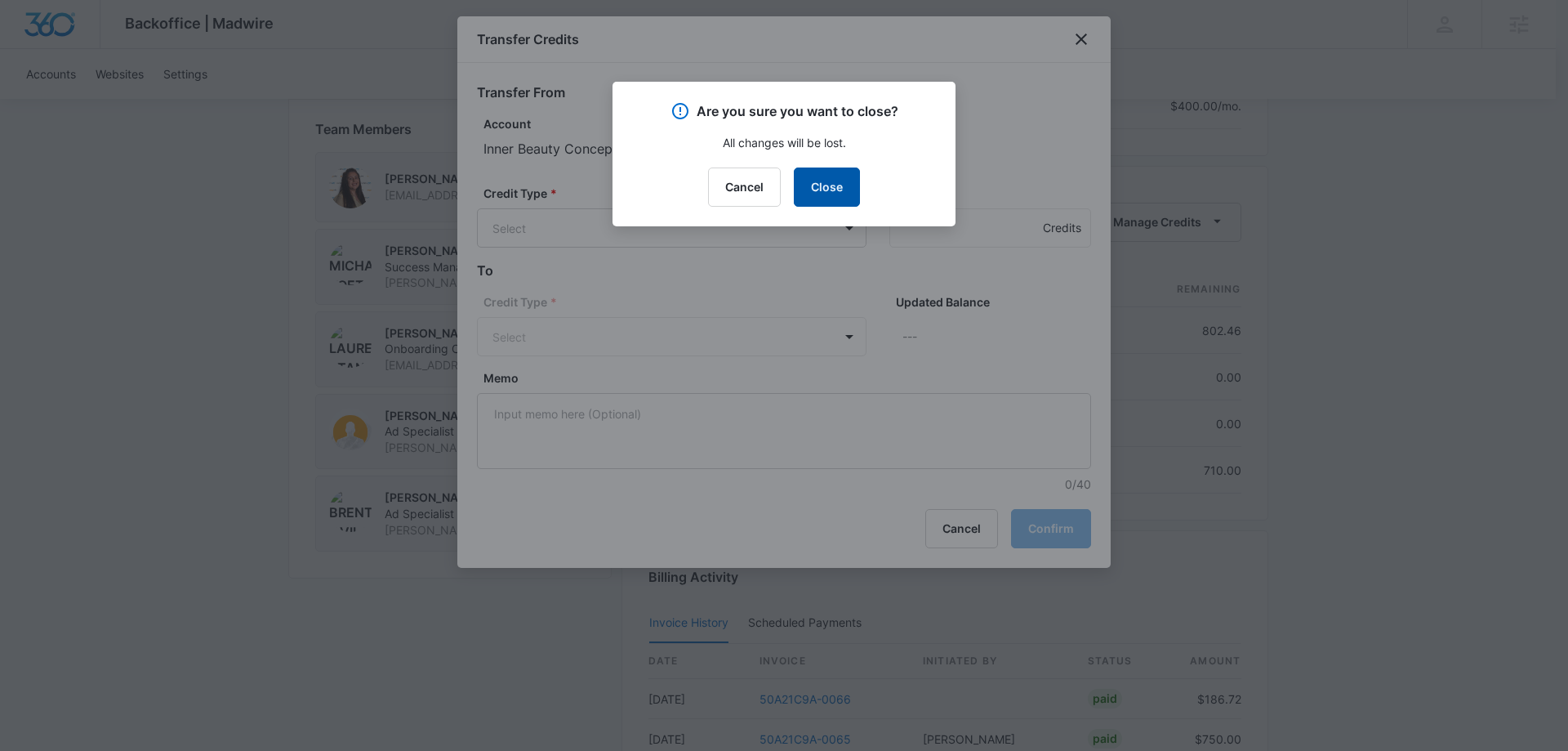
click at [832, 183] on button "Close" at bounding box center [827, 187] width 67 height 40
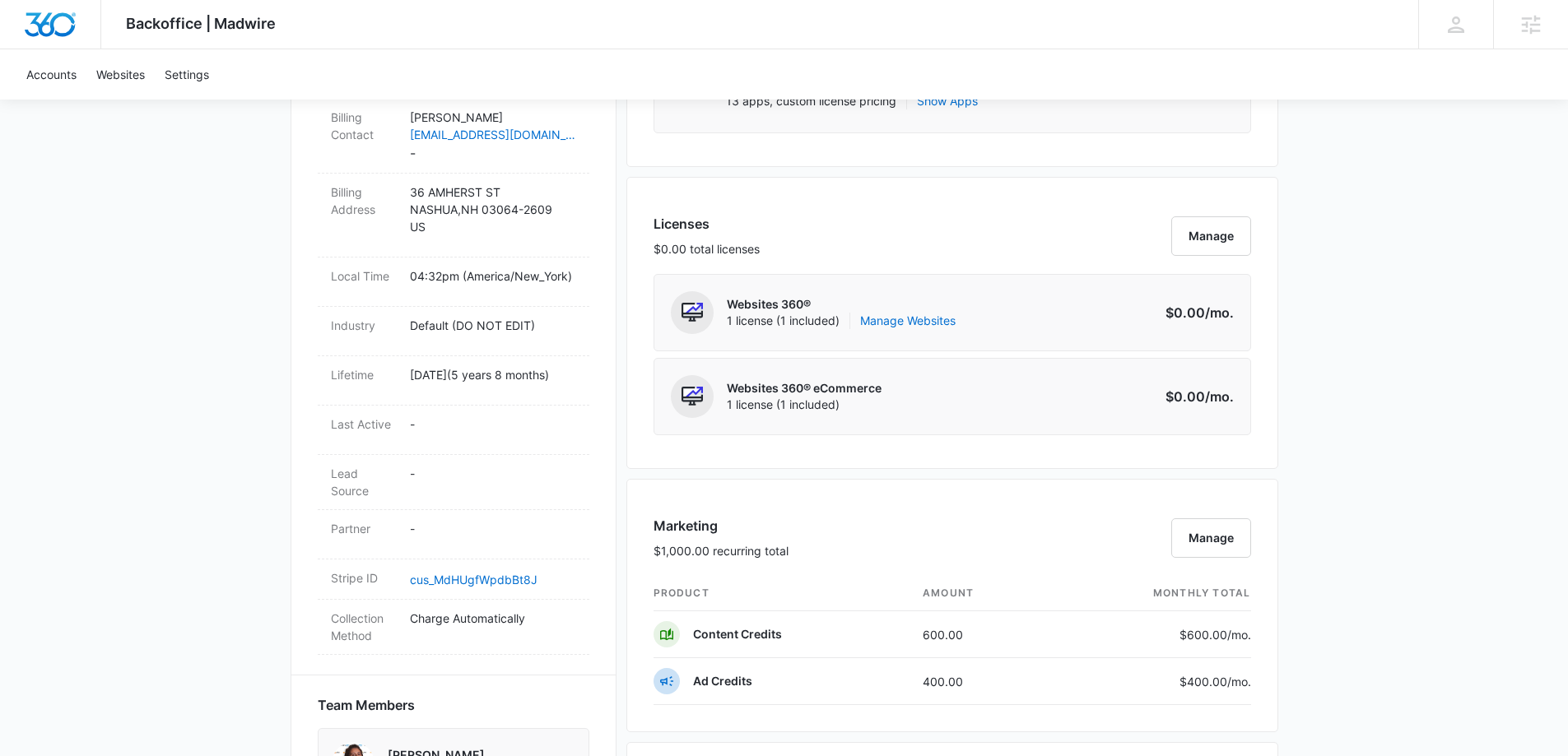
scroll to position [576, 0]
drag, startPoint x: 1176, startPoint y: 638, endPoint x: 1259, endPoint y: 647, distance: 83.5
click at [1259, 647] on div "Marketing $1,000.00 recurring total Manage product amount monthly total Content…" at bounding box center [952, 606] width 652 height 253
click at [1385, 506] on div "Backoffice | Madwire Apps Settings MK Michael Koethe michael.koethe@madwire.com…" at bounding box center [784, 621] width 1568 height 2393
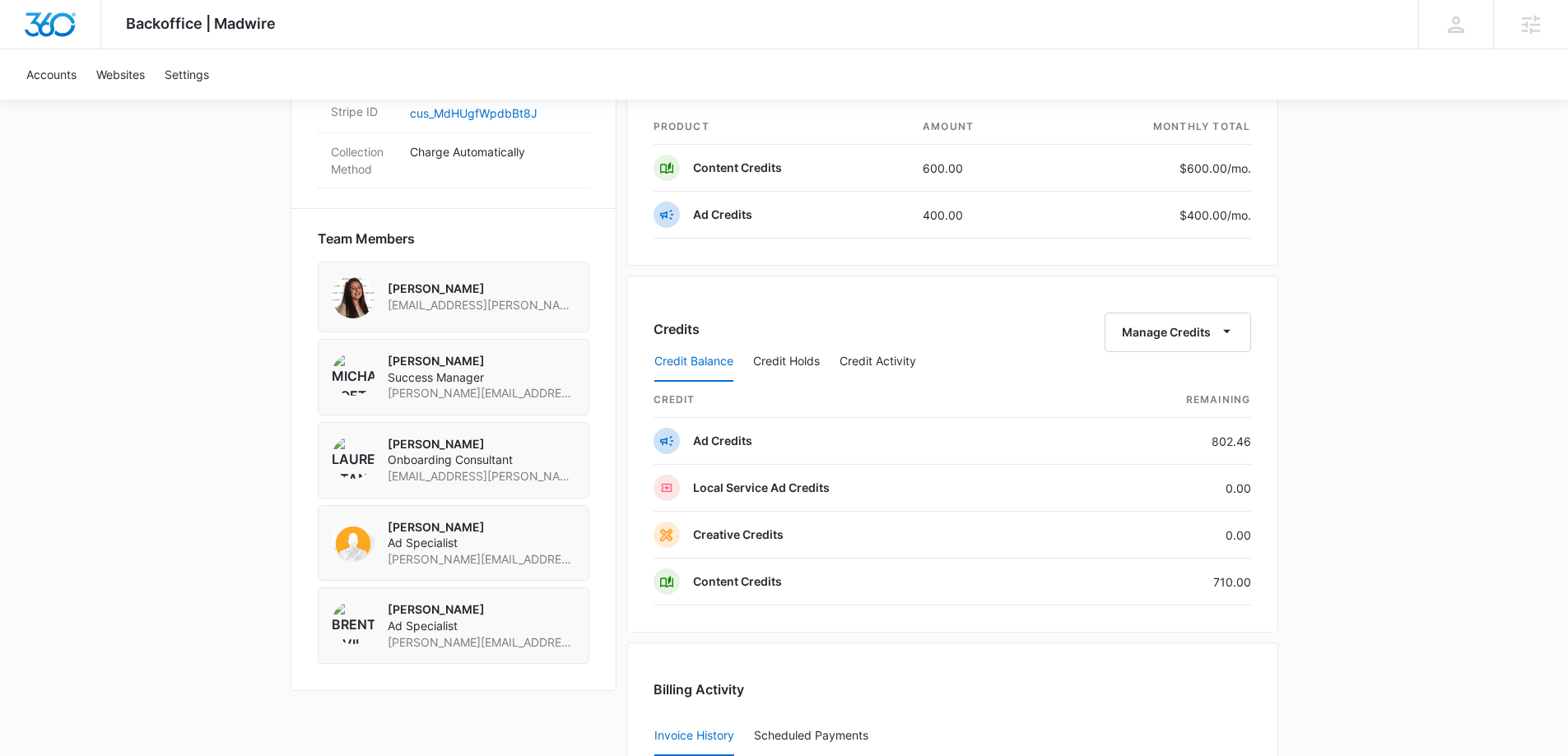
scroll to position [1070, 0]
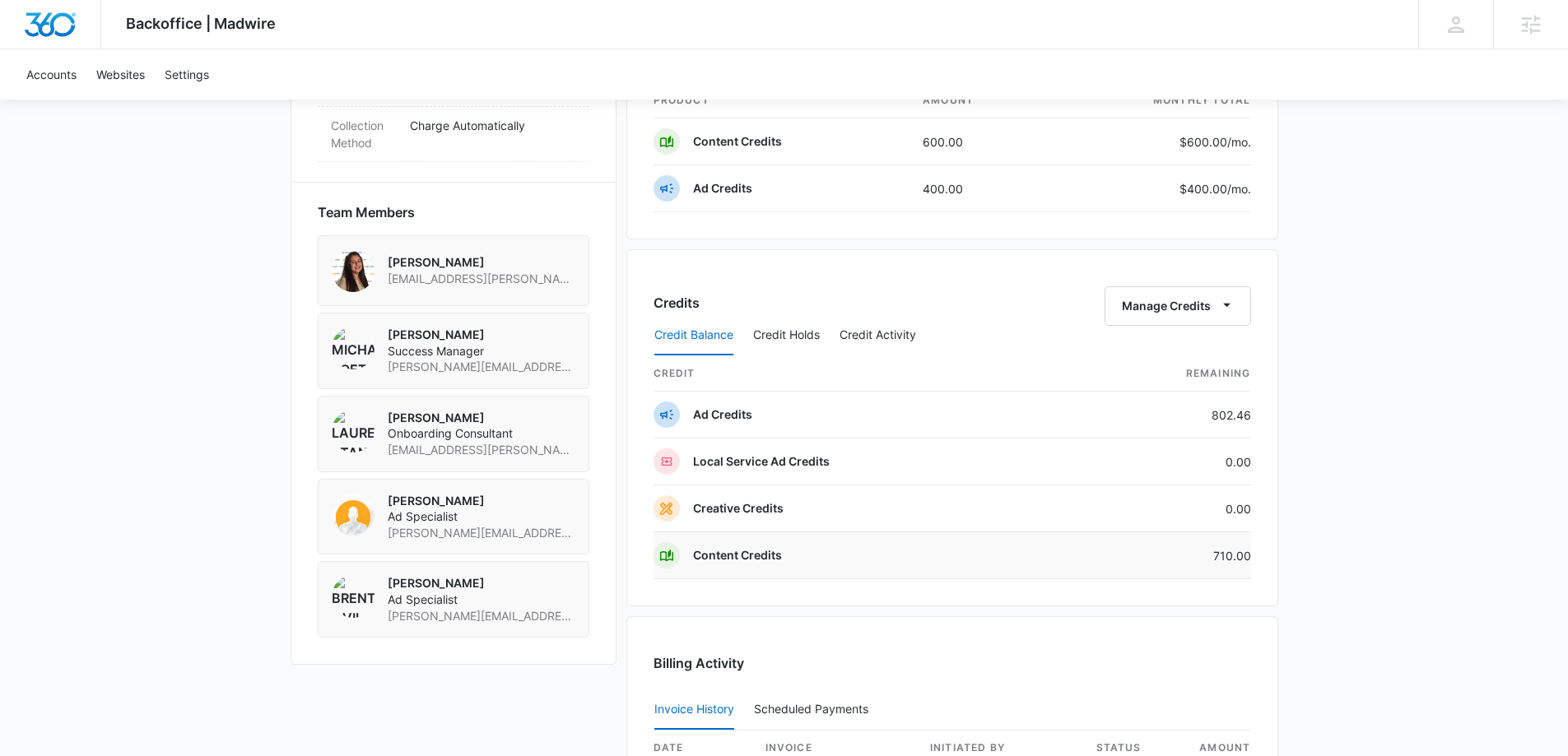
click at [1222, 559] on td "710.00" at bounding box center [1164, 556] width 174 height 47
click at [1231, 558] on td "710.00" at bounding box center [1164, 556] width 174 height 47
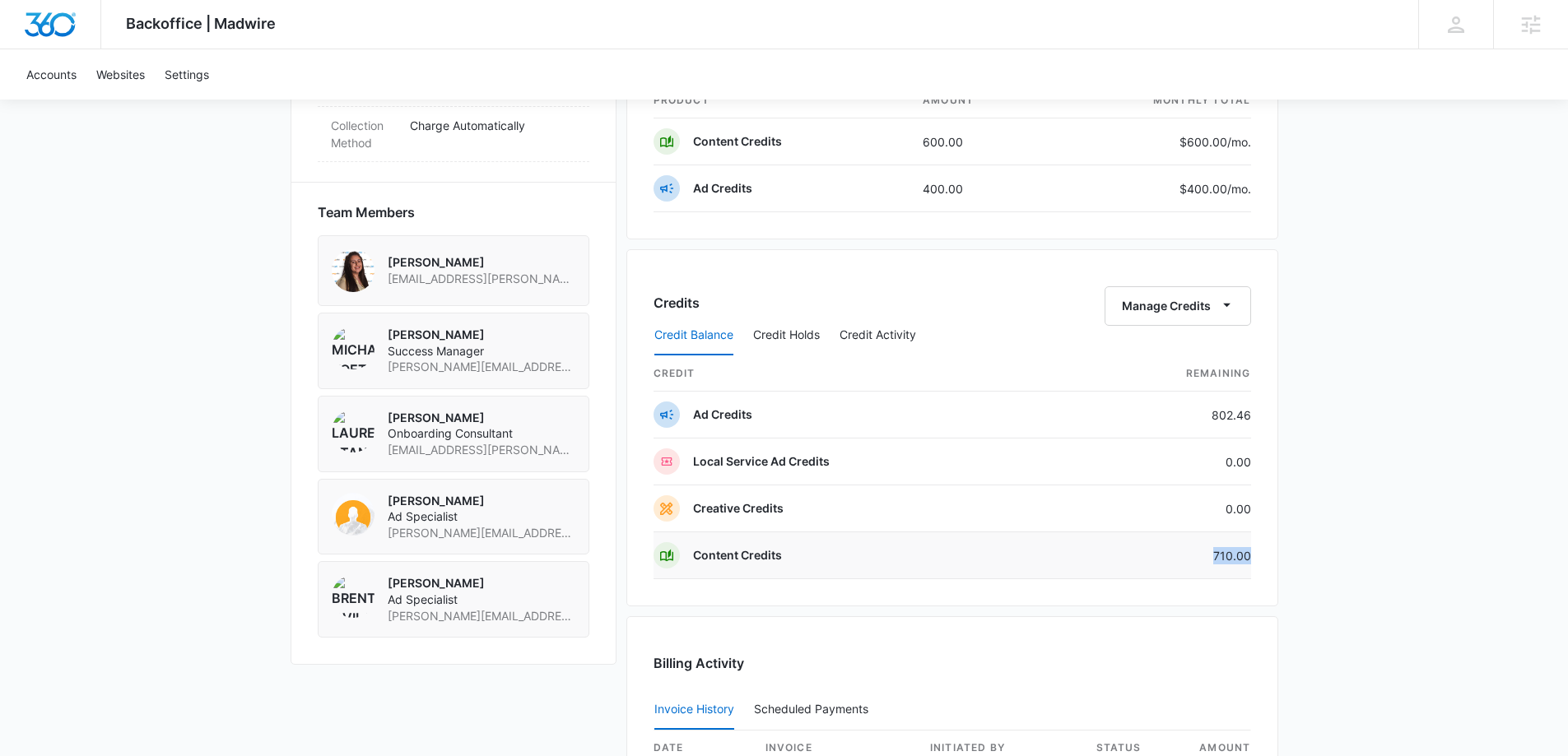
click at [1231, 558] on td "710.00" at bounding box center [1164, 556] width 174 height 47
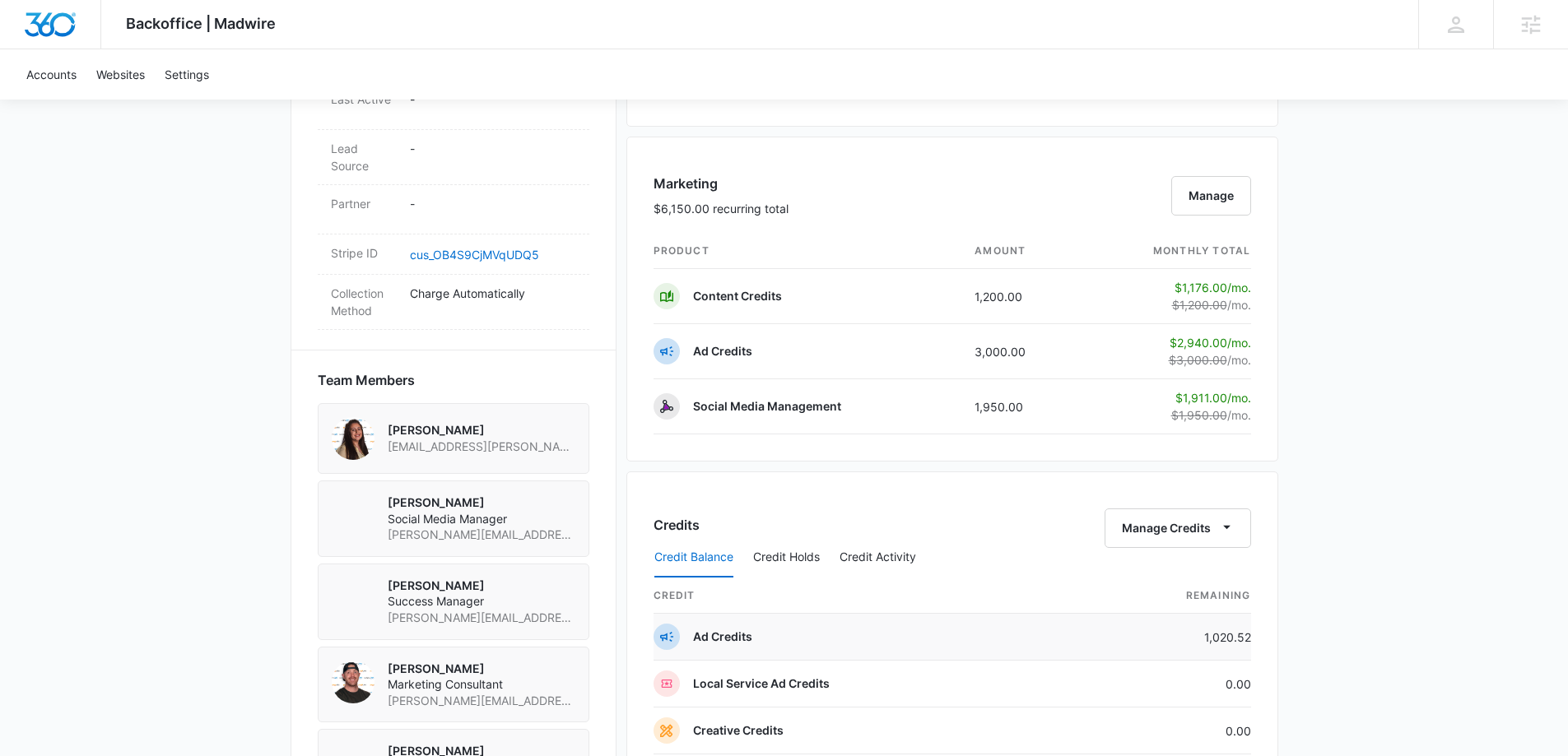
scroll to position [1070, 0]
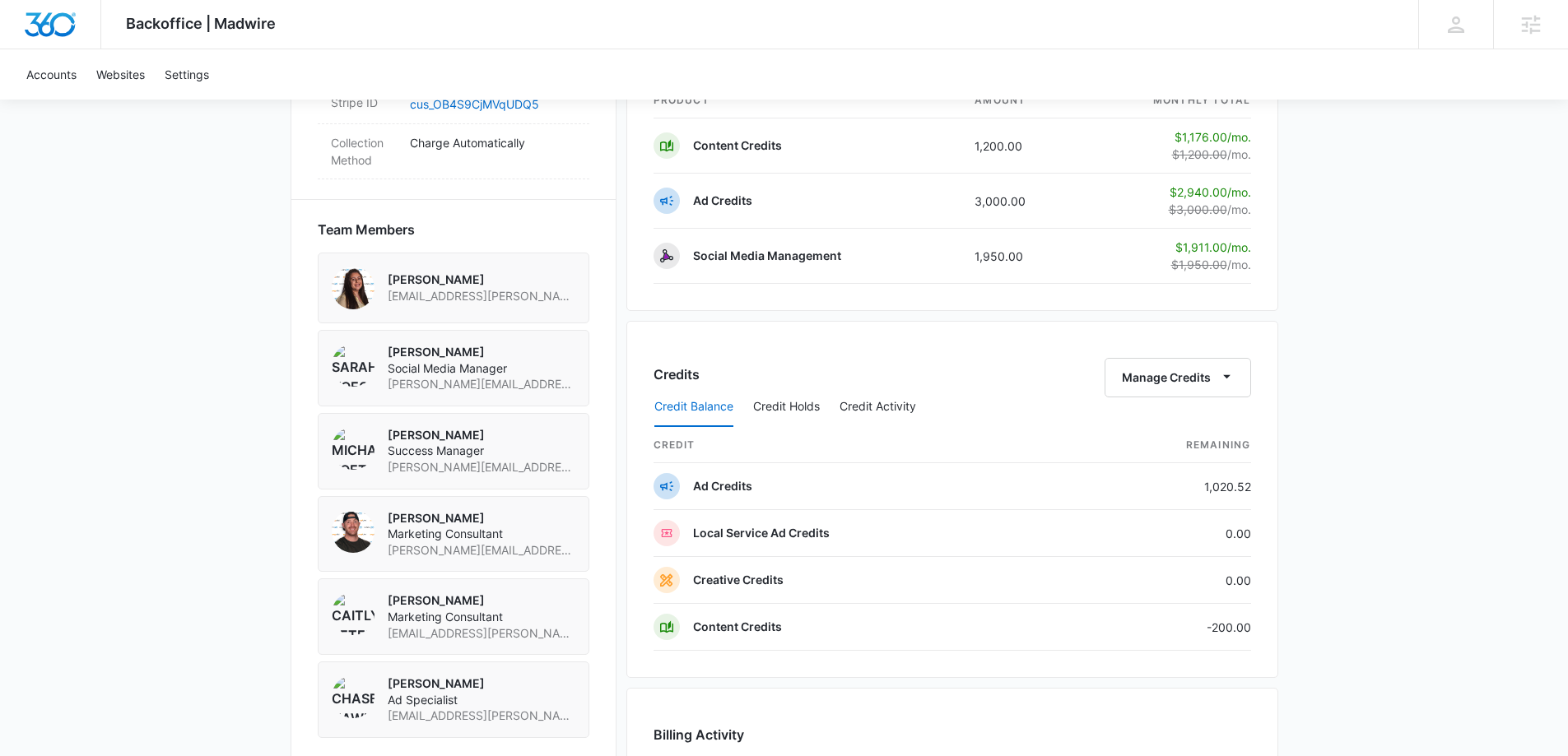
click at [1251, 618] on div "Credits Manage Credits Credit Balance Credit Holds Credit Activity credit Remai…" at bounding box center [952, 499] width 652 height 357
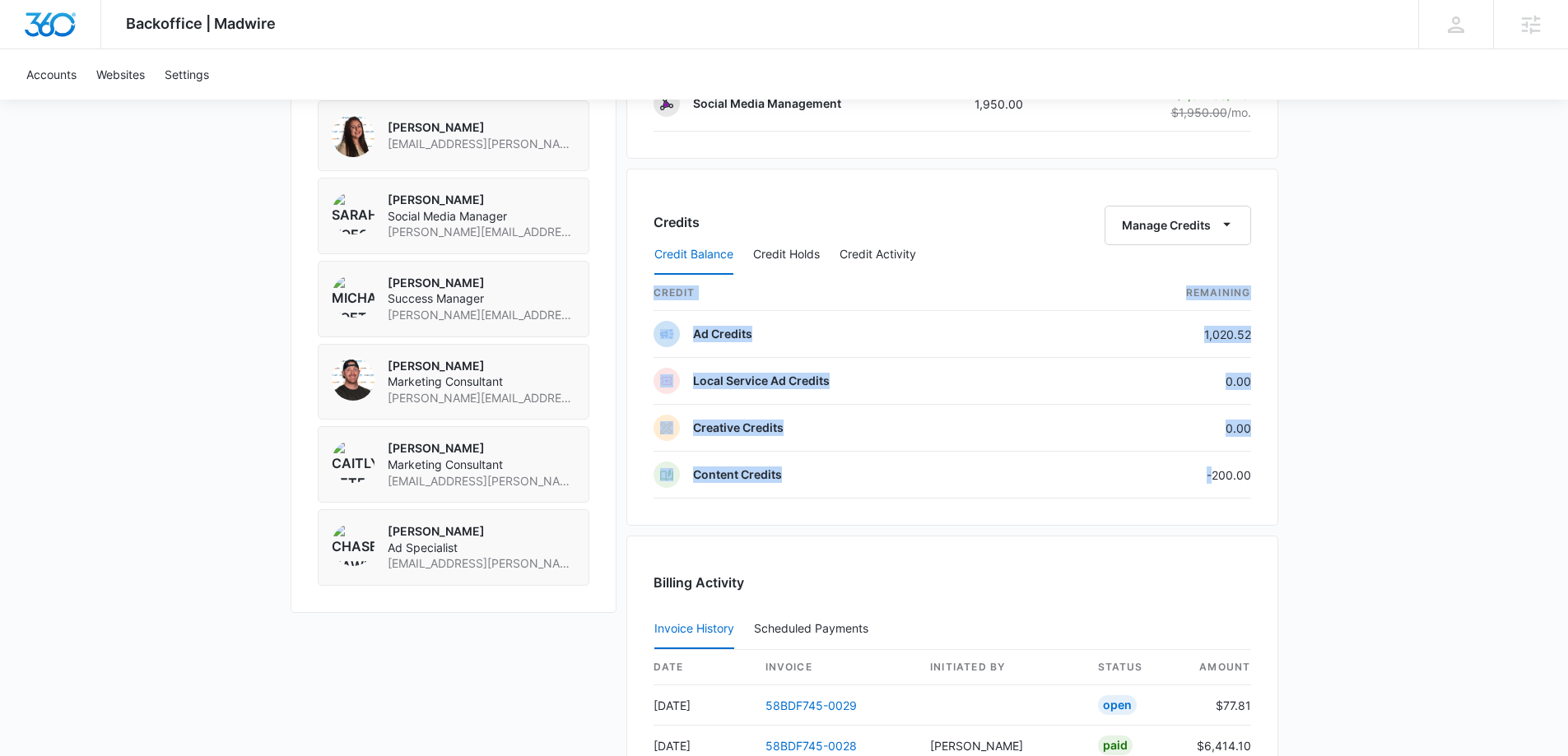
scroll to position [1151, 0]
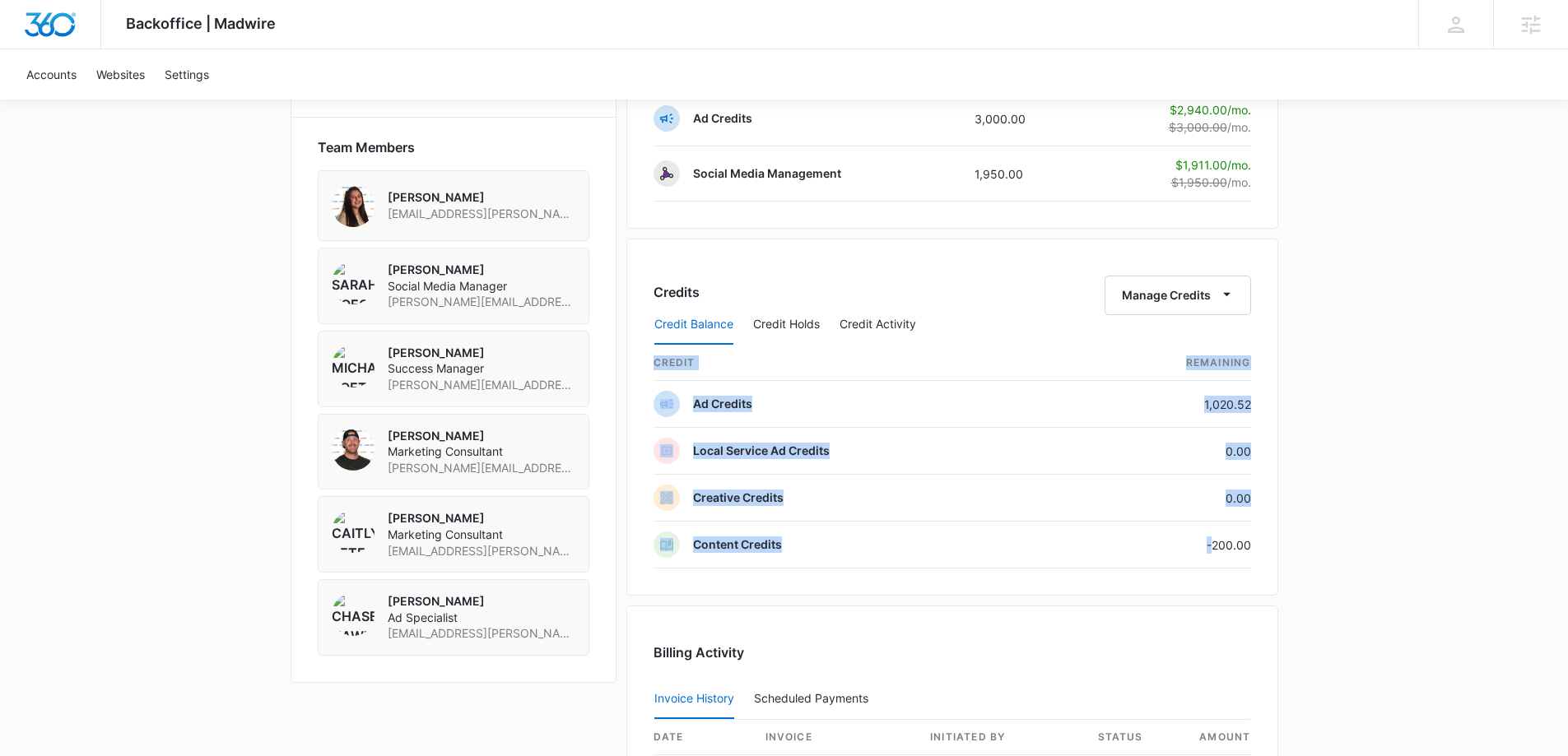
click at [1373, 398] on div "Backoffice | Madwire Apps Settings MK Michael Koethe michael.koethe@madwire.com…" at bounding box center [784, 81] width 1568 height 2465
click at [1170, 296] on button "Manage Credits" at bounding box center [1178, 296] width 147 height 40
click at [1210, 354] on div "Transfer Credits" at bounding box center [1167, 348] width 86 height 12
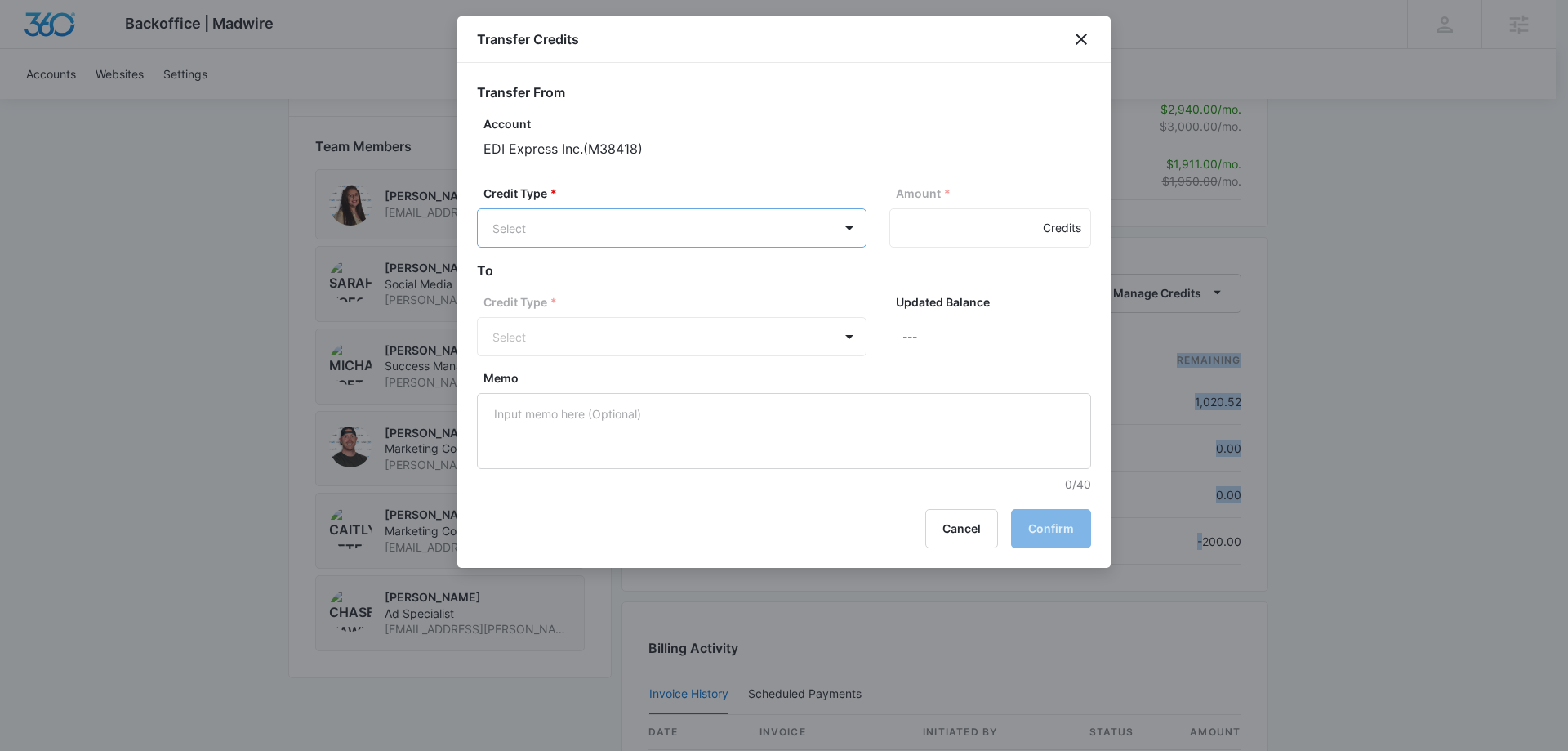
click at [719, 220] on body "Backoffice | Madwire Apps Settings MK Michael Koethe michael.koethe@madwire.com…" at bounding box center [784, 80] width 1568 height 2448
click at [592, 284] on p "Ad Credits (1020.52 Credits)" at bounding box center [612, 290] width 154 height 17
click at [944, 222] on input "Amount *" at bounding box center [990, 228] width 202 height 40
type input "200"
click at [995, 160] on div "Account EDI Express Inc. ( M38418 )" at bounding box center [787, 149] width 608 height 69
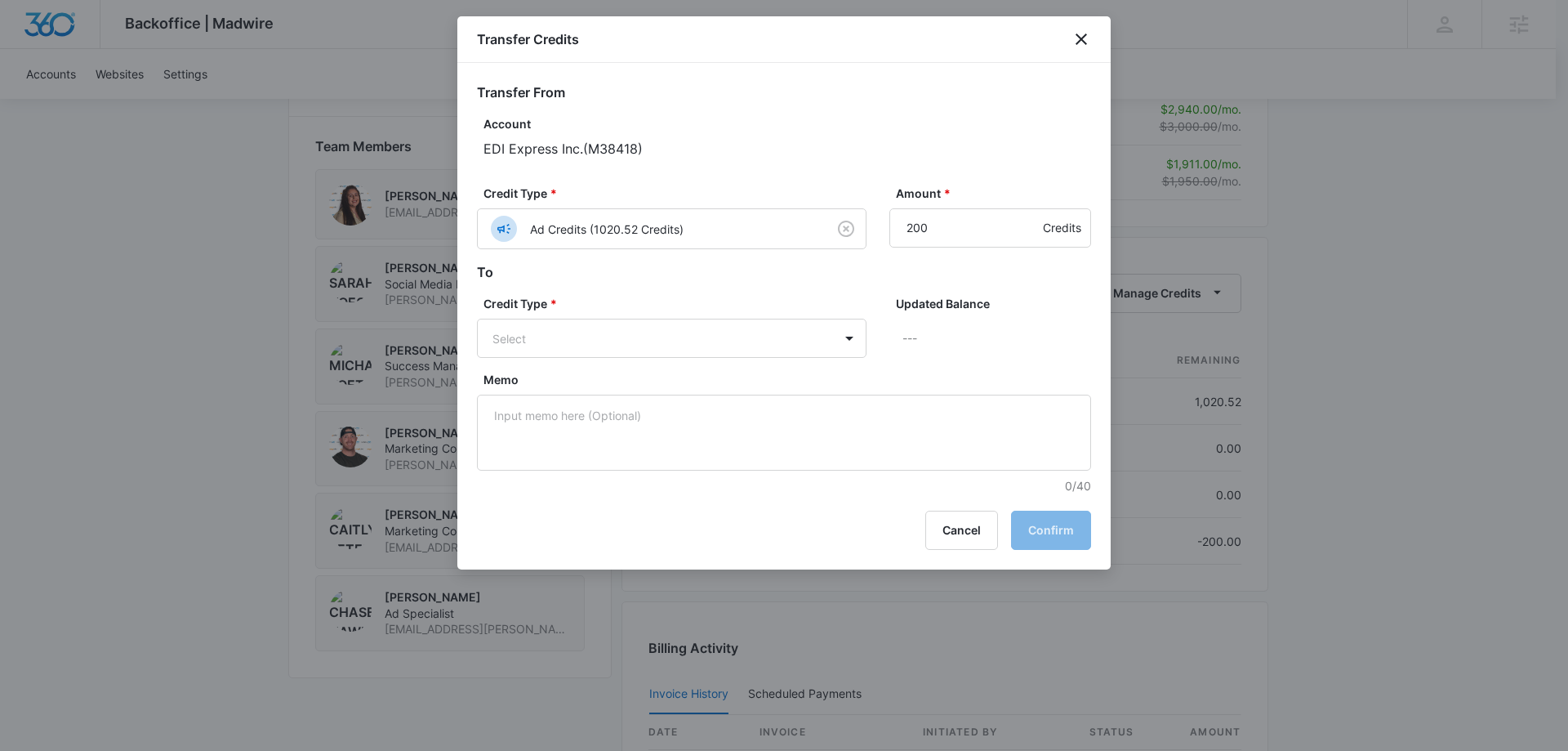
click at [612, 313] on div "Credit Type * Select" at bounding box center [671, 327] width 390 height 63
click at [611, 333] on body "Backoffice | Madwire Apps Settings MK Michael Koethe michael.koethe@madwire.com…" at bounding box center [784, 80] width 1568 height 2448
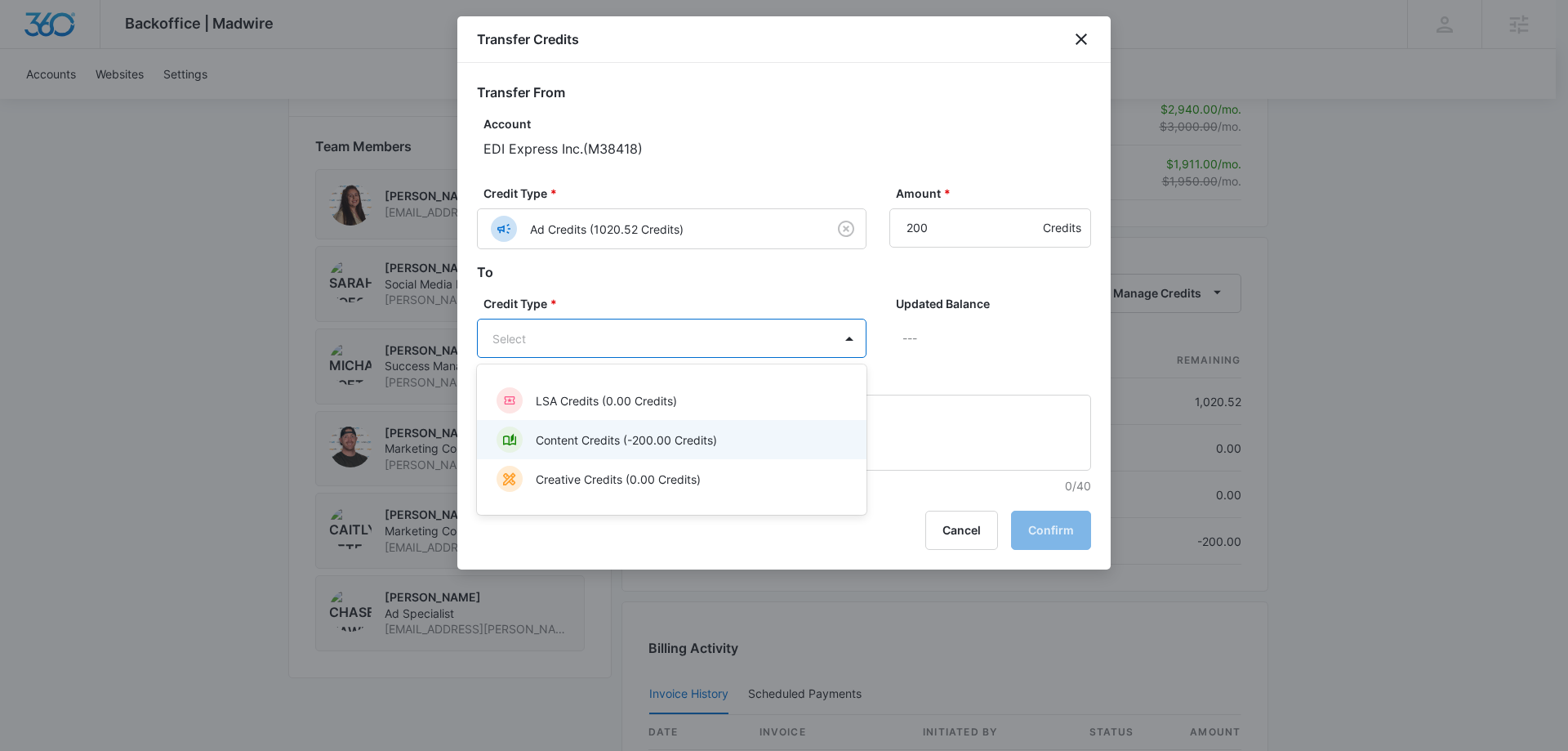
click at [644, 434] on p "Content Credits (-200.00 Credits)" at bounding box center [626, 439] width 181 height 17
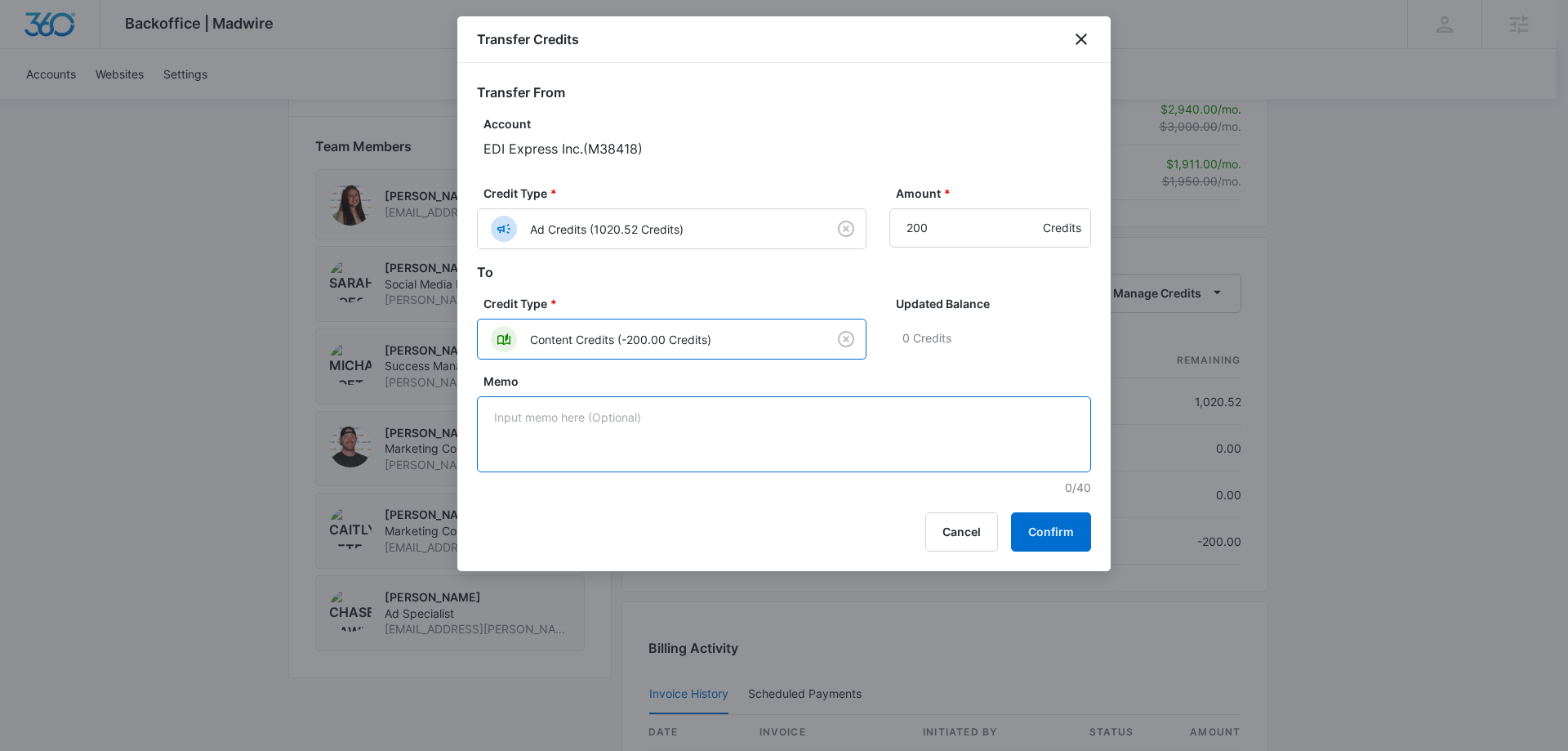
click at [588, 429] on textarea "Memo" at bounding box center [784, 434] width 614 height 76
click at [1057, 533] on button "Confirm" at bounding box center [1050, 532] width 80 height 40
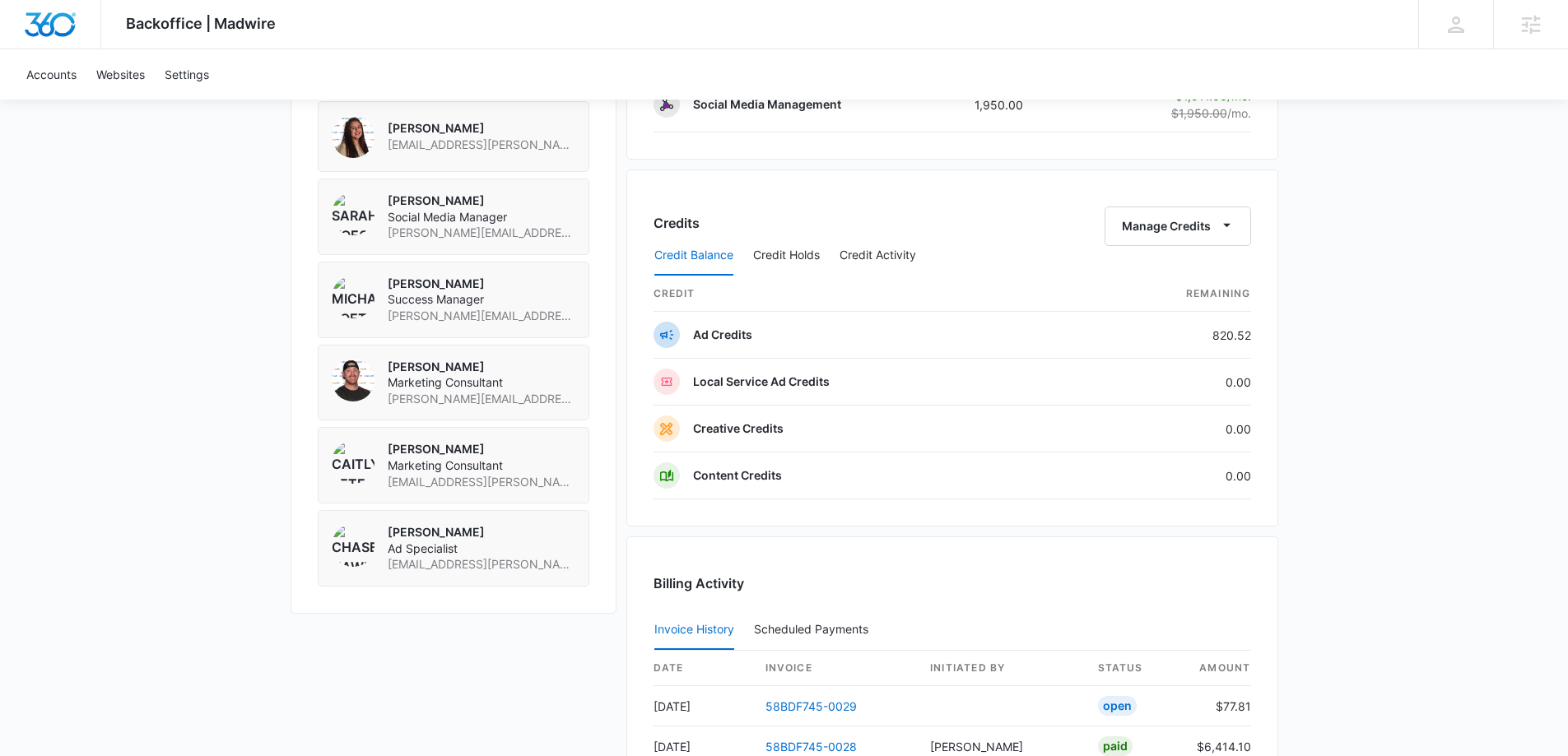
scroll to position [1234, 0]
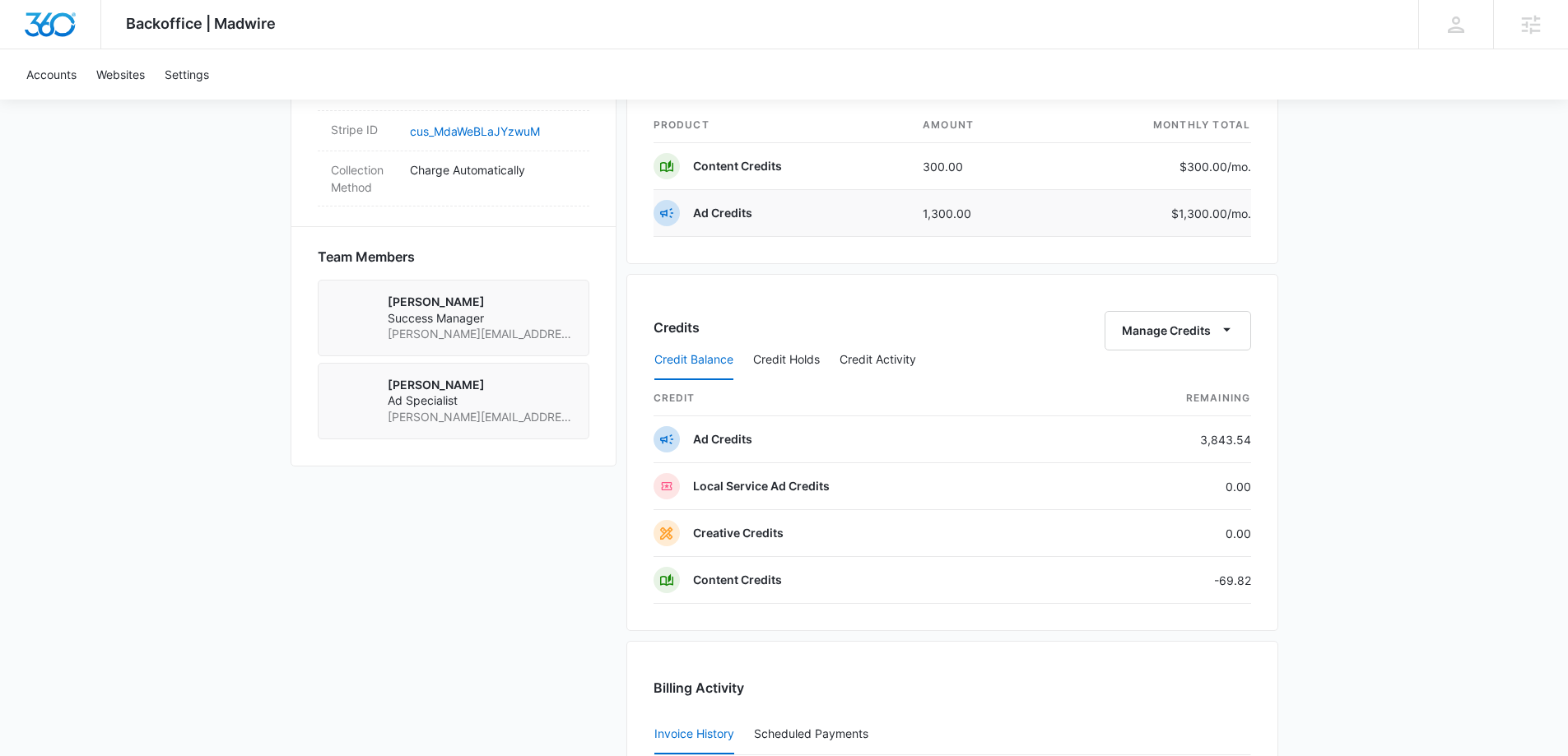
scroll to position [1151, 0]
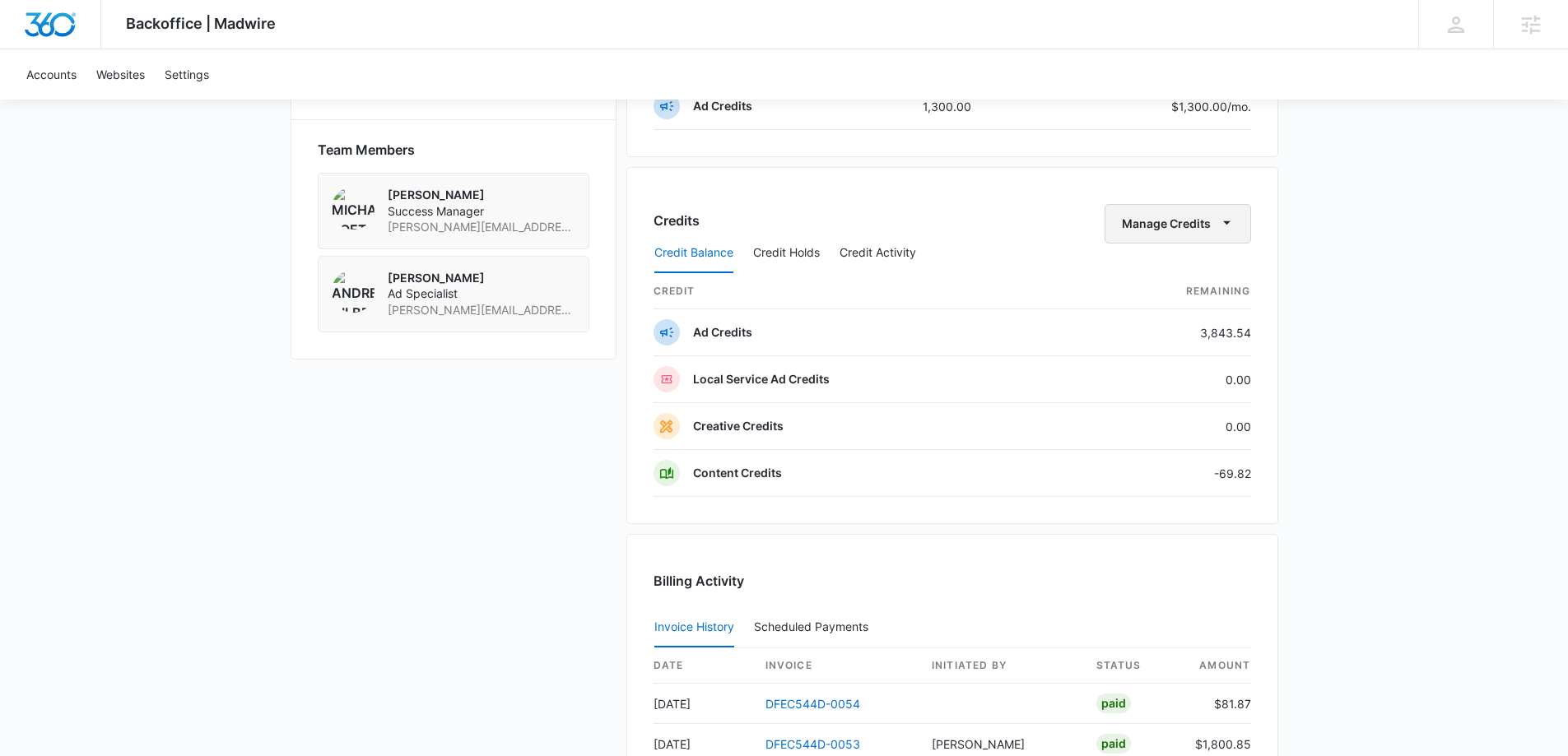
click at [1180, 231] on button "Manage Credits" at bounding box center [1178, 224] width 147 height 40
click at [1161, 276] on div "Transfer Credits" at bounding box center [1167, 276] width 86 height 12
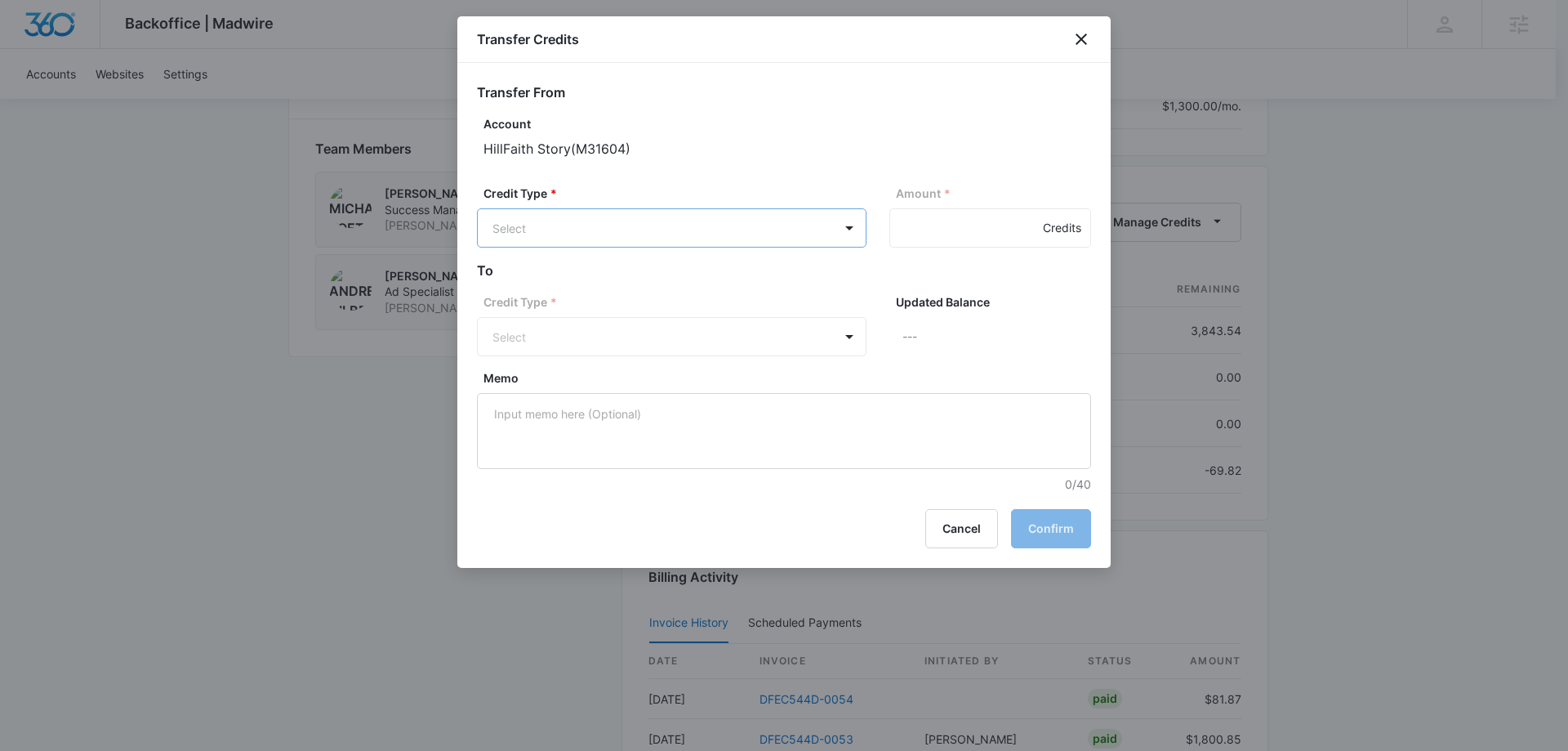
click at [650, 226] on body "Backoffice | Madwire Apps Settings [PERSON_NAME] Koethe [EMAIL_ADDRESS][PERSON_…" at bounding box center [784, 81] width 1568 height 2450
click at [625, 295] on p "Ad Credits (3843.54 Credits)" at bounding box center [614, 290] width 157 height 17
click at [981, 224] on input "Amount *" at bounding box center [990, 228] width 202 height 40
type input "69.82"
click at [719, 331] on body "Backoffice | Madwire Apps Settings MK Michael Koethe michael.koethe@madwire.com…" at bounding box center [784, 81] width 1568 height 2450
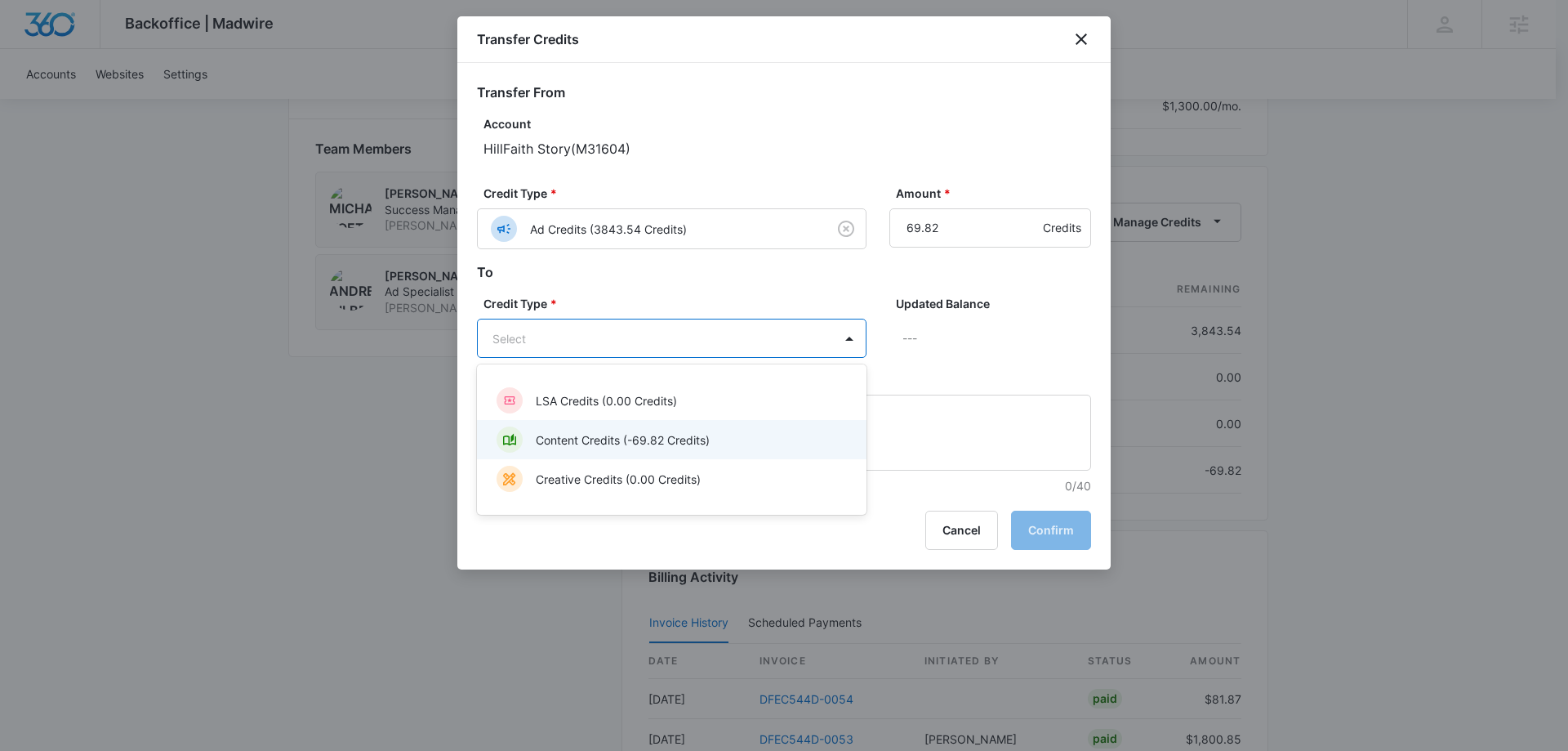
click at [612, 435] on p "Content Credits (-69.82 Credits)" at bounding box center [622, 439] width 174 height 17
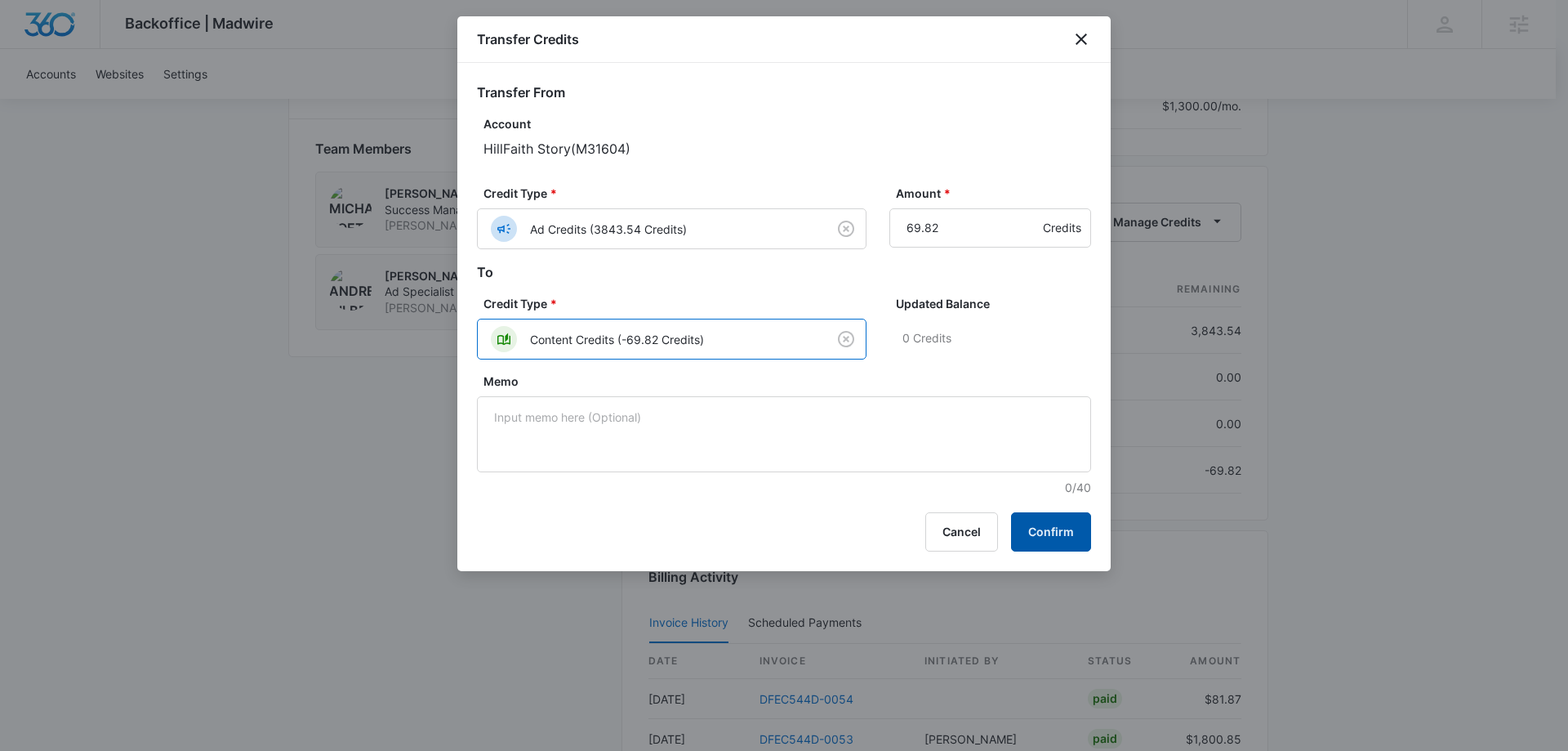
click at [1067, 529] on button "Confirm" at bounding box center [1050, 532] width 80 height 40
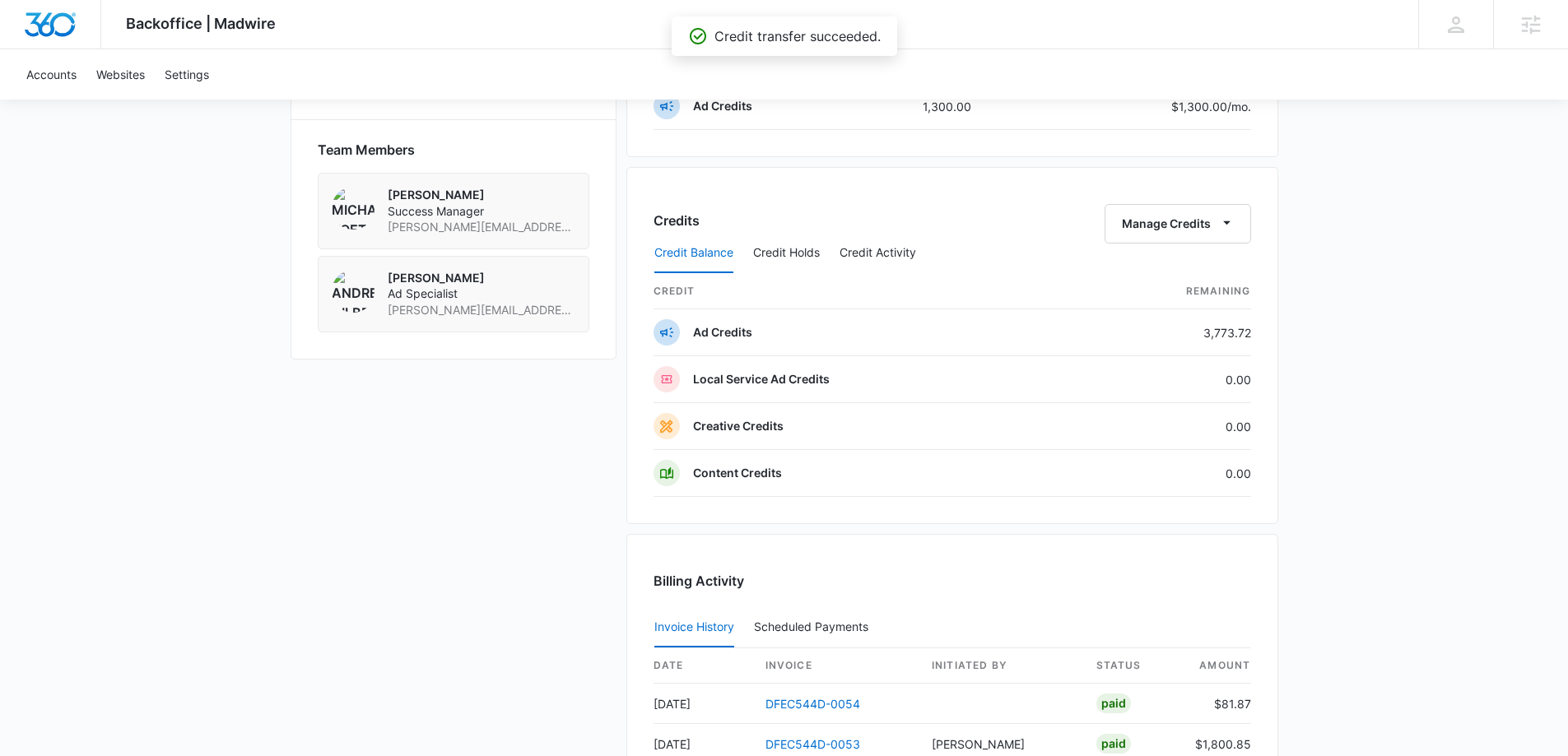
click at [1423, 245] on div "Backoffice | Madwire Apps Settings MK Michael Koethe michael.koethe@madwire.com…" at bounding box center [784, 82] width 1568 height 2467
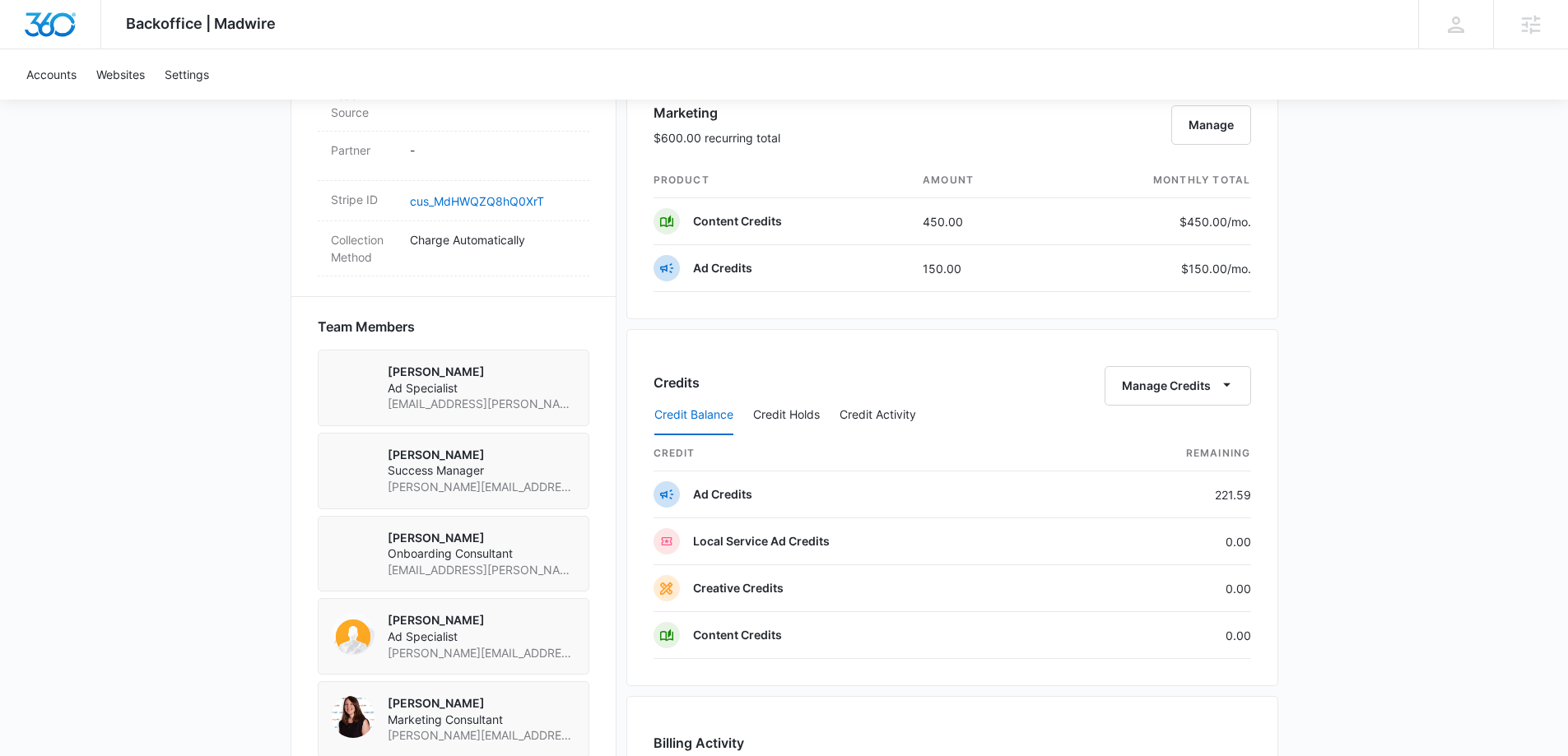
scroll to position [1070, 0]
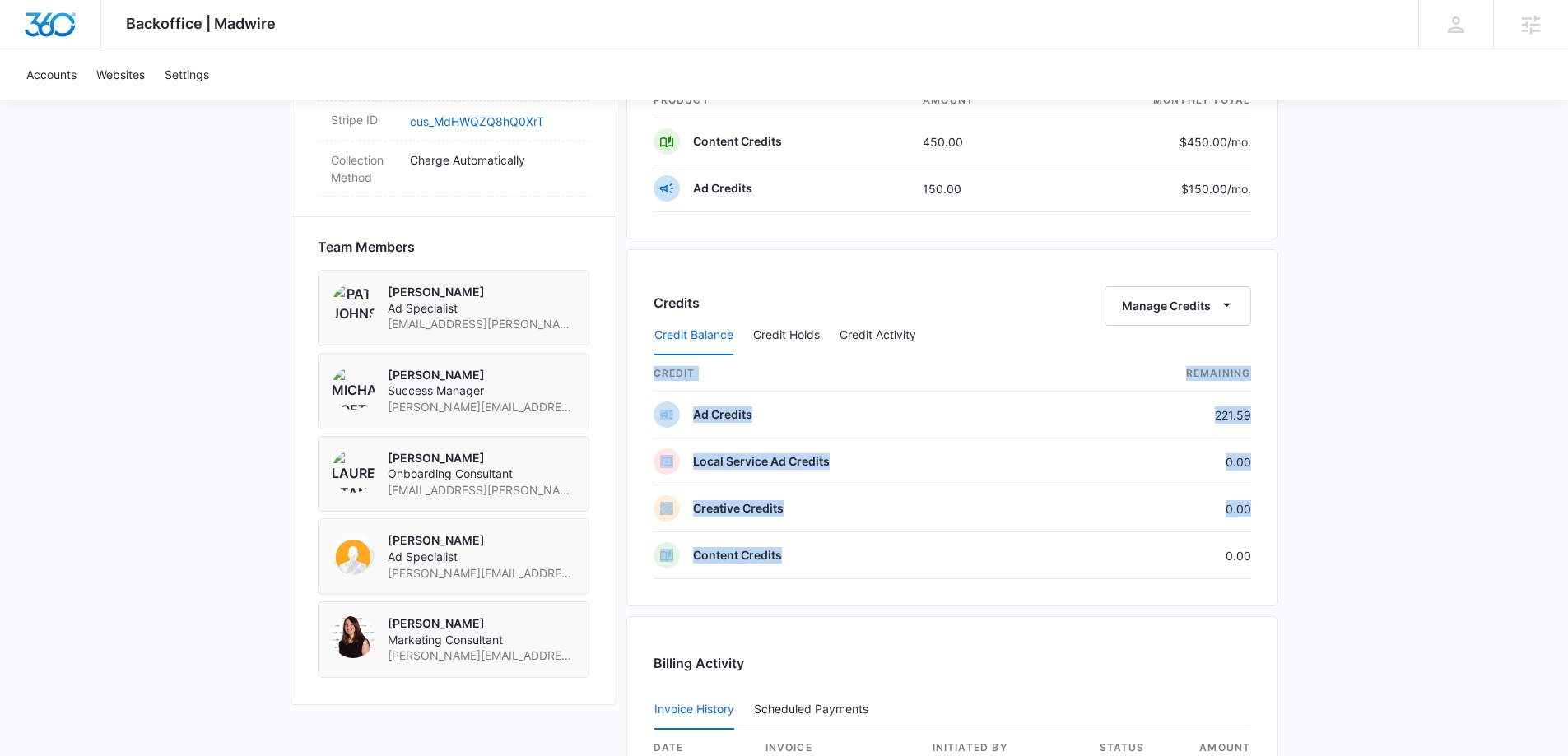
drag, startPoint x: 1211, startPoint y: 554, endPoint x: 1366, endPoint y: 563, distance: 155.3
click at [1360, 563] on div "Backoffice | Madwire Apps Settings [PERSON_NAME] Koethe [EMAIL_ADDRESS][PERSON_…" at bounding box center [784, 135] width 1568 height 2410
click at [1366, 528] on div "Backoffice | Madwire Apps Settings [PERSON_NAME] Koethe [EMAIL_ADDRESS][PERSON_…" at bounding box center [784, 135] width 1568 height 2410
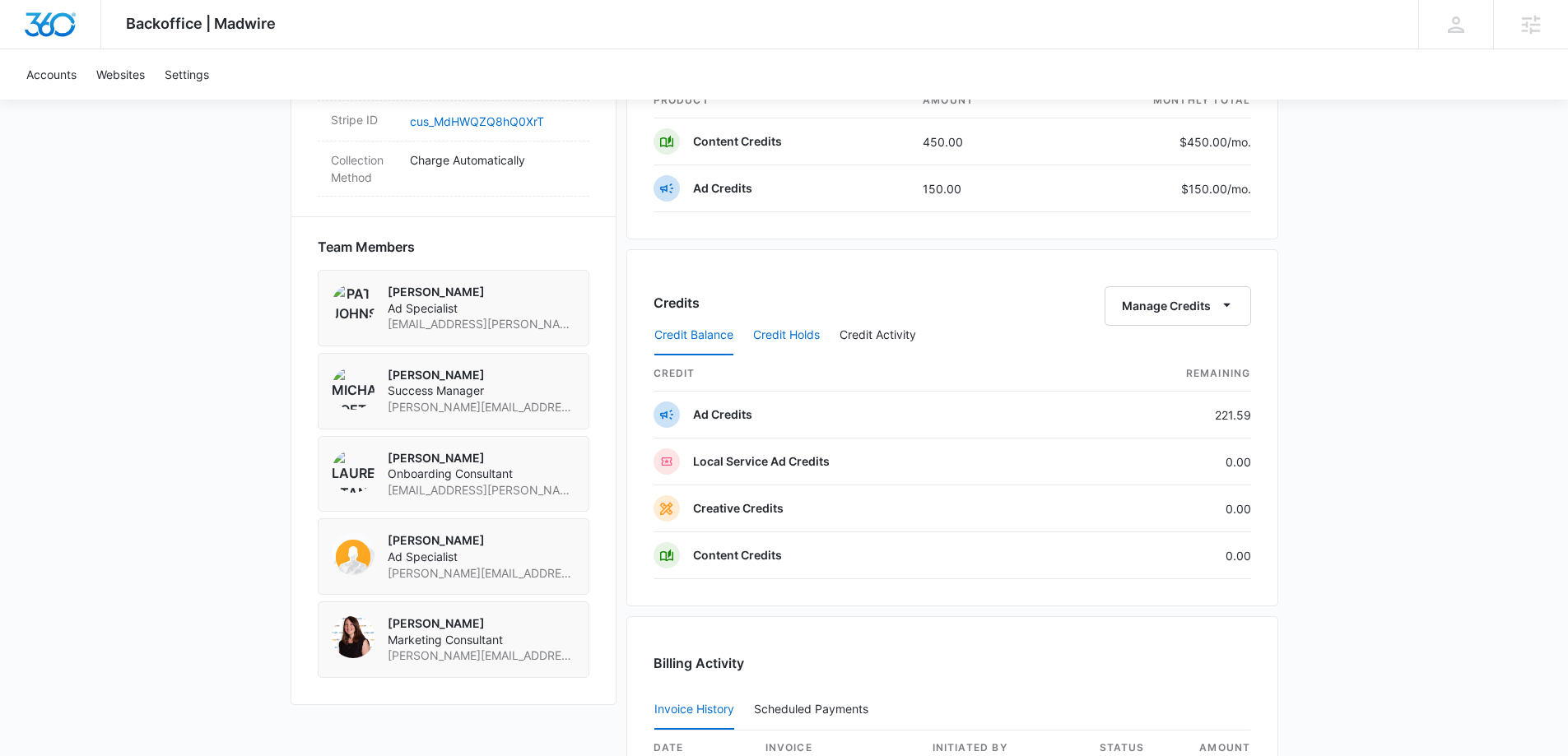
click at [769, 335] on button "Credit Holds" at bounding box center [786, 335] width 67 height 40
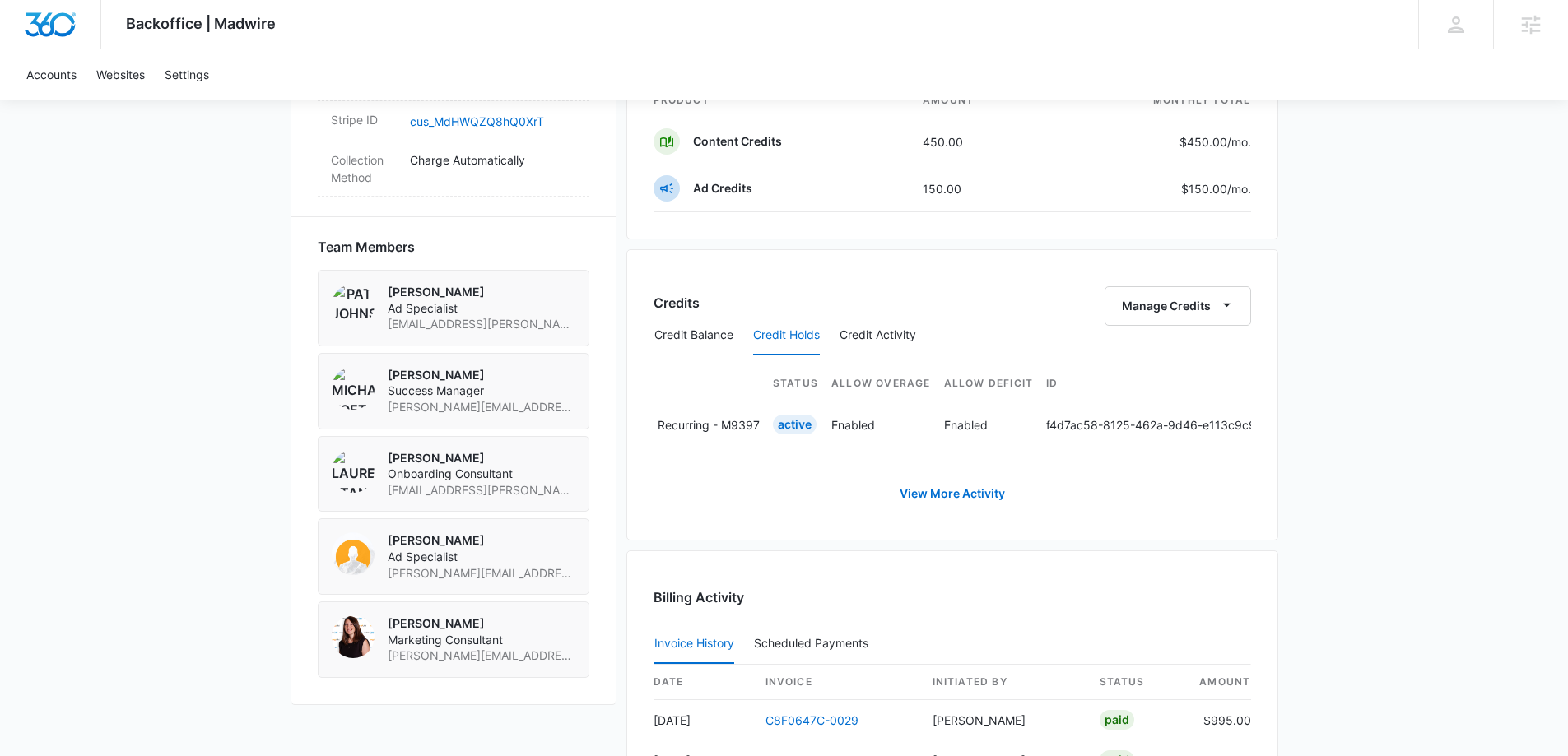
scroll to position [0, 0]
click at [717, 325] on button "Credit Balance" at bounding box center [693, 335] width 79 height 40
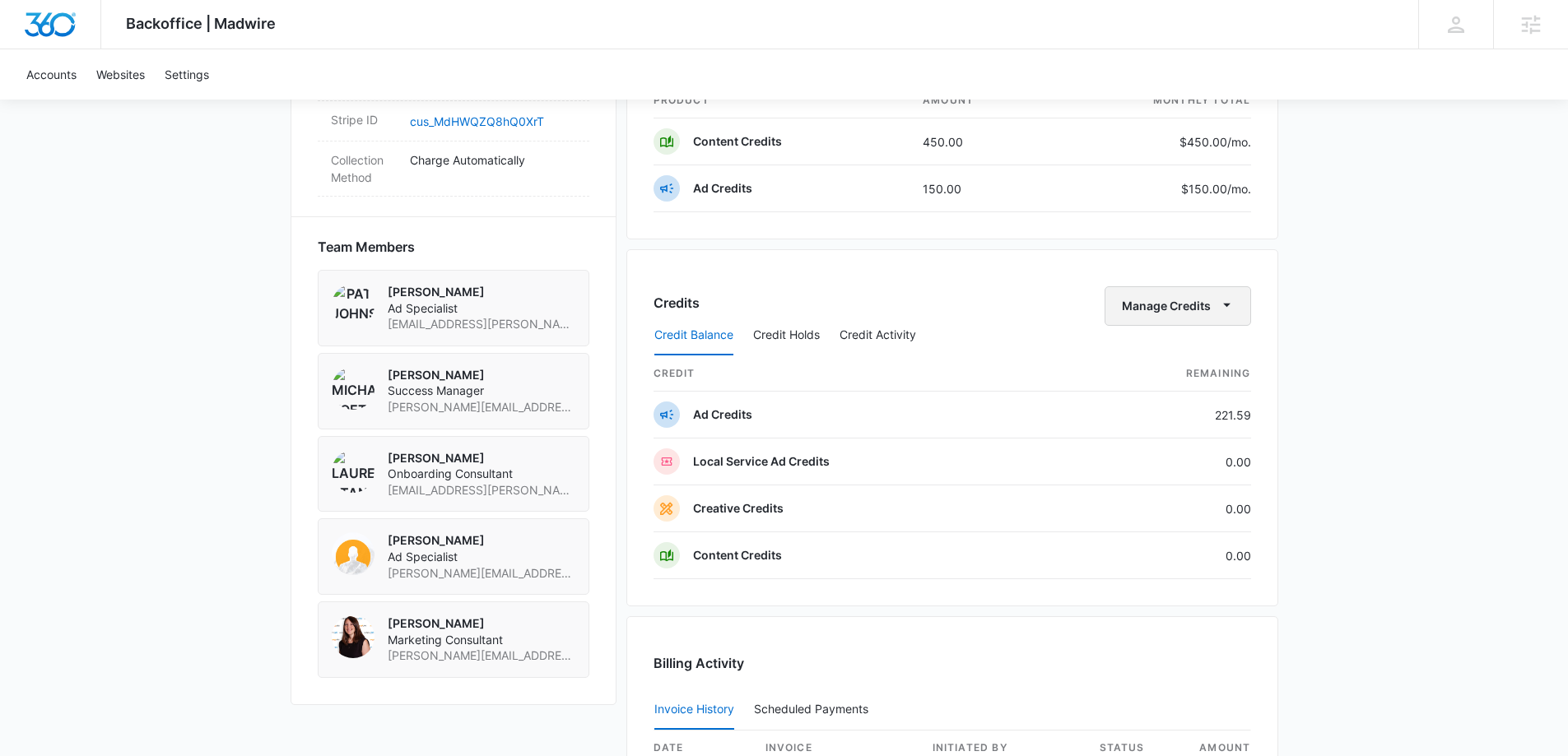
click at [1187, 310] on button "Manage Credits" at bounding box center [1178, 306] width 147 height 40
click at [1176, 353] on div "Transfer Credits" at bounding box center [1167, 358] width 86 height 12
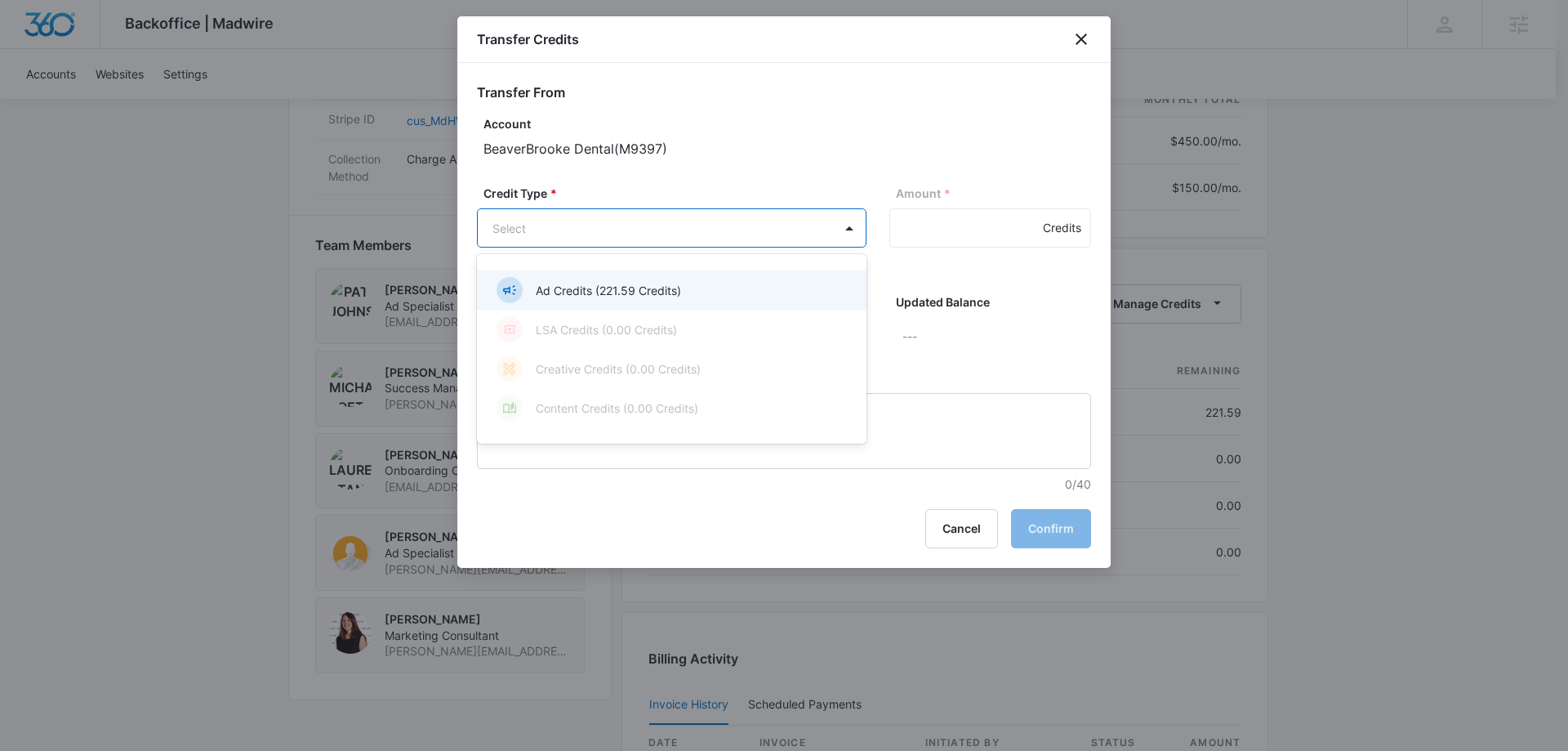
click at [642, 213] on body "Backoffice | Madwire Apps Settings [PERSON_NAME] Koethe [EMAIL_ADDRESS][PERSON_…" at bounding box center [784, 134] width 1568 height 2394
click at [628, 283] on p "Ad Credits (221.59 Credits)" at bounding box center [608, 290] width 146 height 17
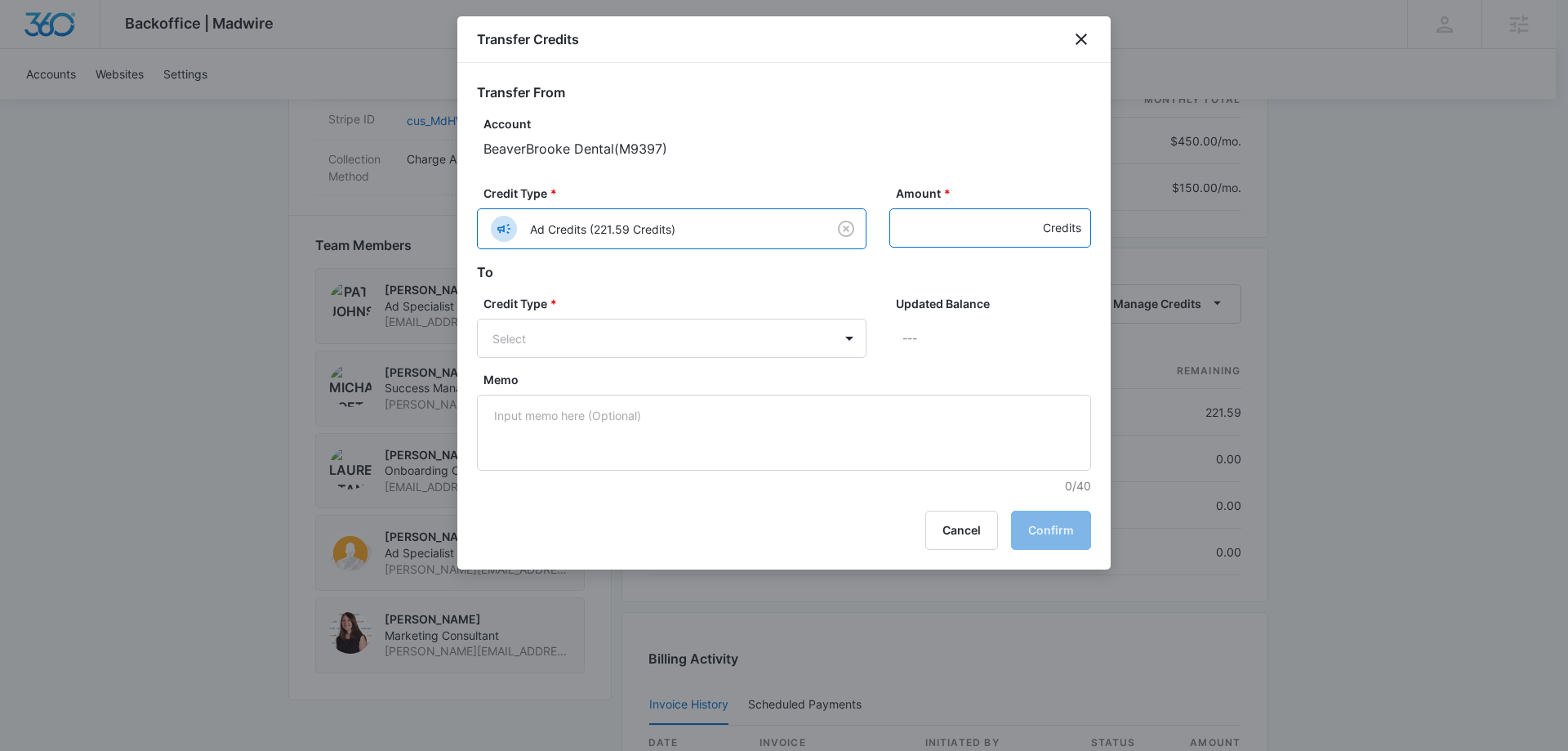
click at [981, 213] on input "Amount *" at bounding box center [990, 228] width 202 height 40
type input "79"
click at [976, 140] on p "BeaverBrooke Dental ( M9397 )" at bounding box center [787, 149] width 608 height 20
click at [666, 339] on body "Backoffice | Madwire Apps Settings [PERSON_NAME] Koethe [EMAIL_ADDRESS][PERSON_…" at bounding box center [784, 134] width 1568 height 2394
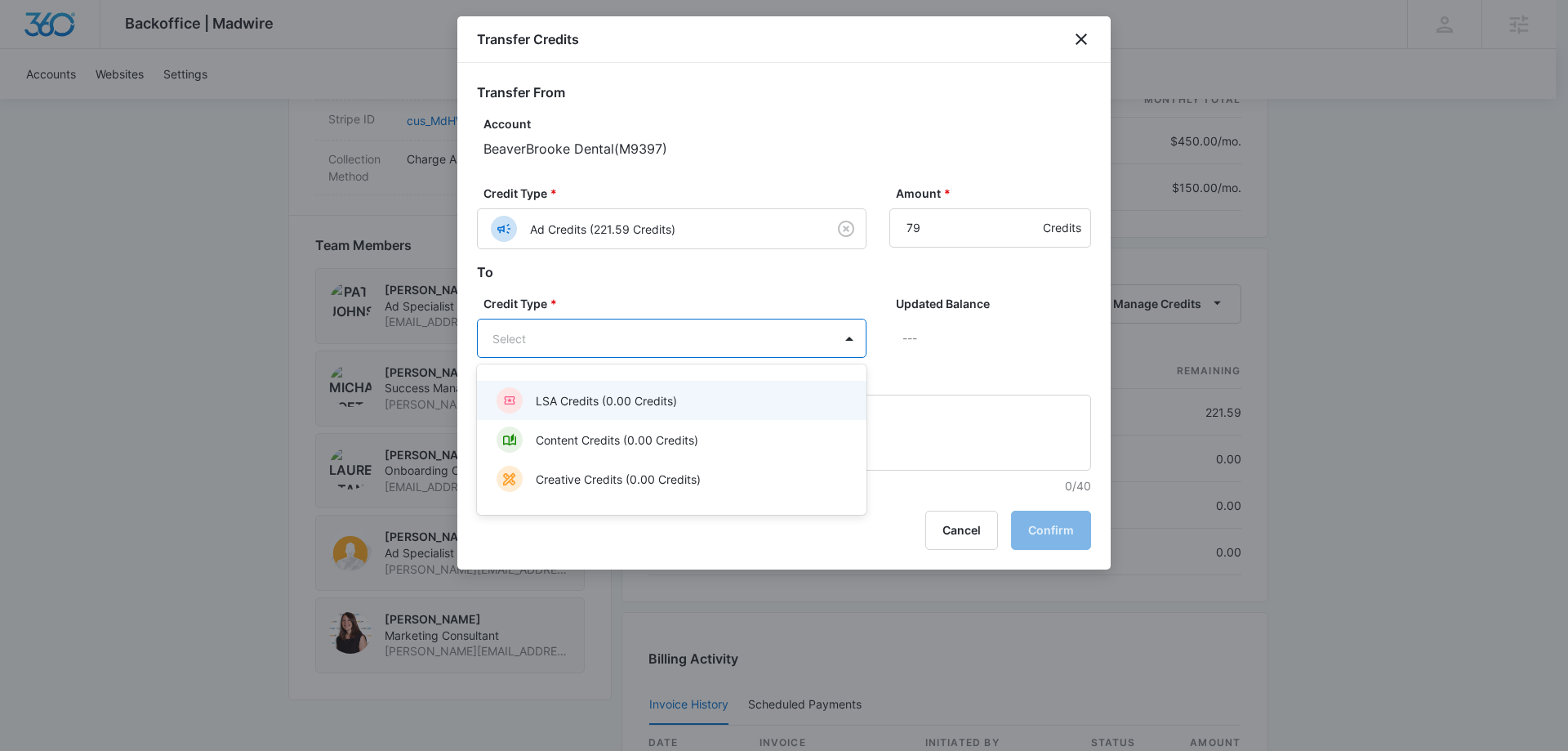
click at [611, 451] on div "Content Credits (0.00 Credits)" at bounding box center [671, 439] width 347 height 26
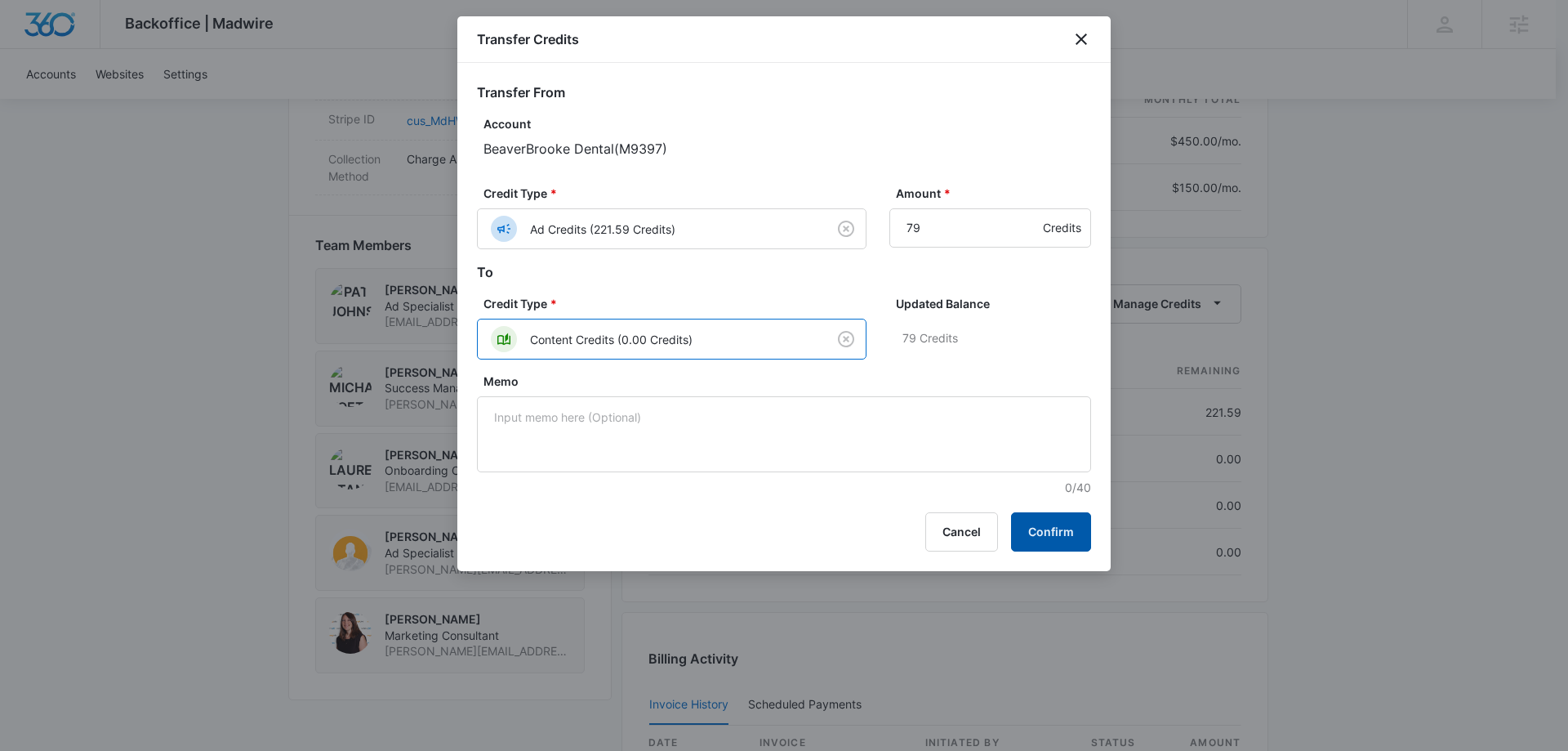
click at [1048, 529] on button "Confirm" at bounding box center [1050, 532] width 80 height 40
